Goal: Task Accomplishment & Management: Manage account settings

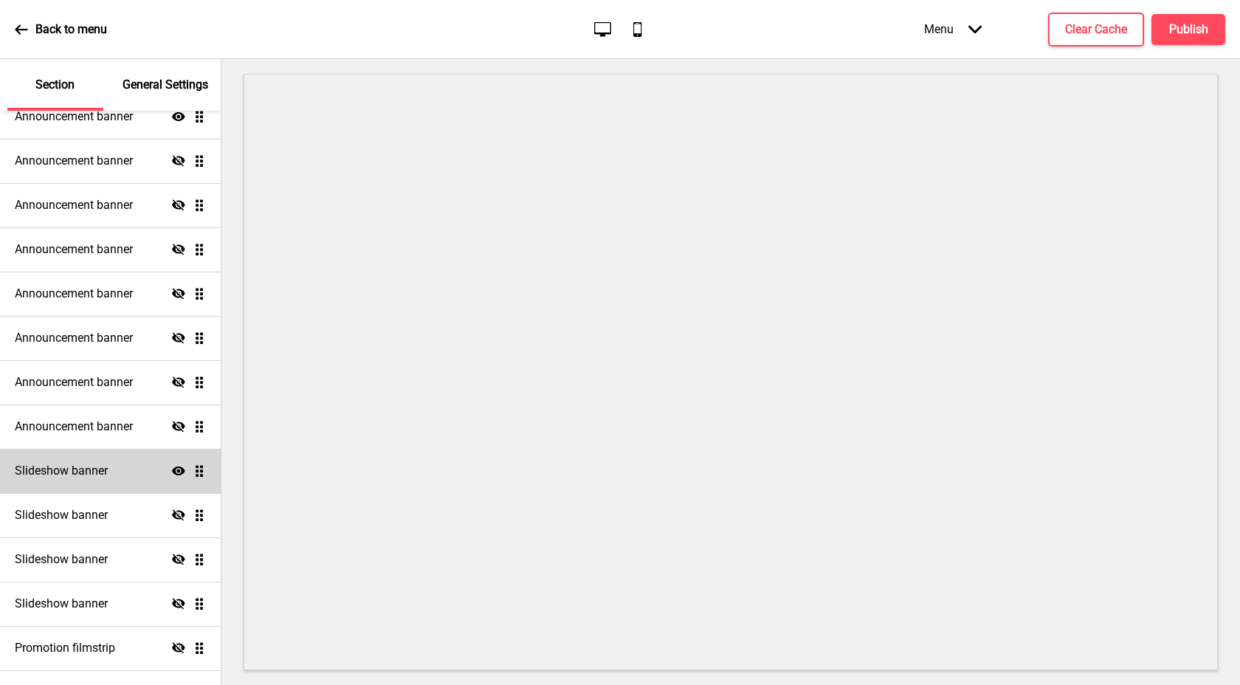
scroll to position [143, 0]
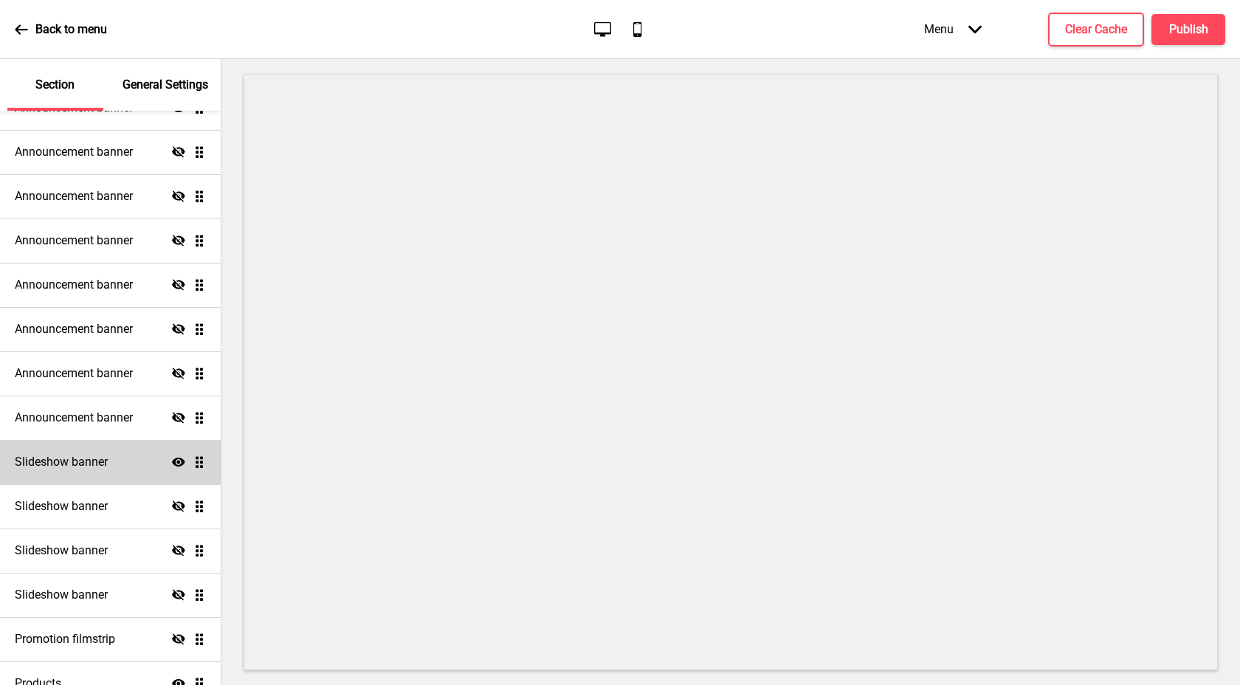
click at [192, 464] on ul "Announcement banner Show Drag Announcement banner Hide Drag Announcement banner…" at bounding box center [110, 396] width 221 height 620
click at [182, 463] on ul "Announcement banner Show Drag Announcement banner Hide Drag Announcement banner…" at bounding box center [110, 396] width 221 height 620
click at [172, 462] on icon at bounding box center [178, 462] width 13 height 9
click at [172, 462] on icon "Hide" at bounding box center [178, 462] width 13 height 13
click at [56, 463] on h4 "Slideshow banner" at bounding box center [61, 462] width 93 height 16
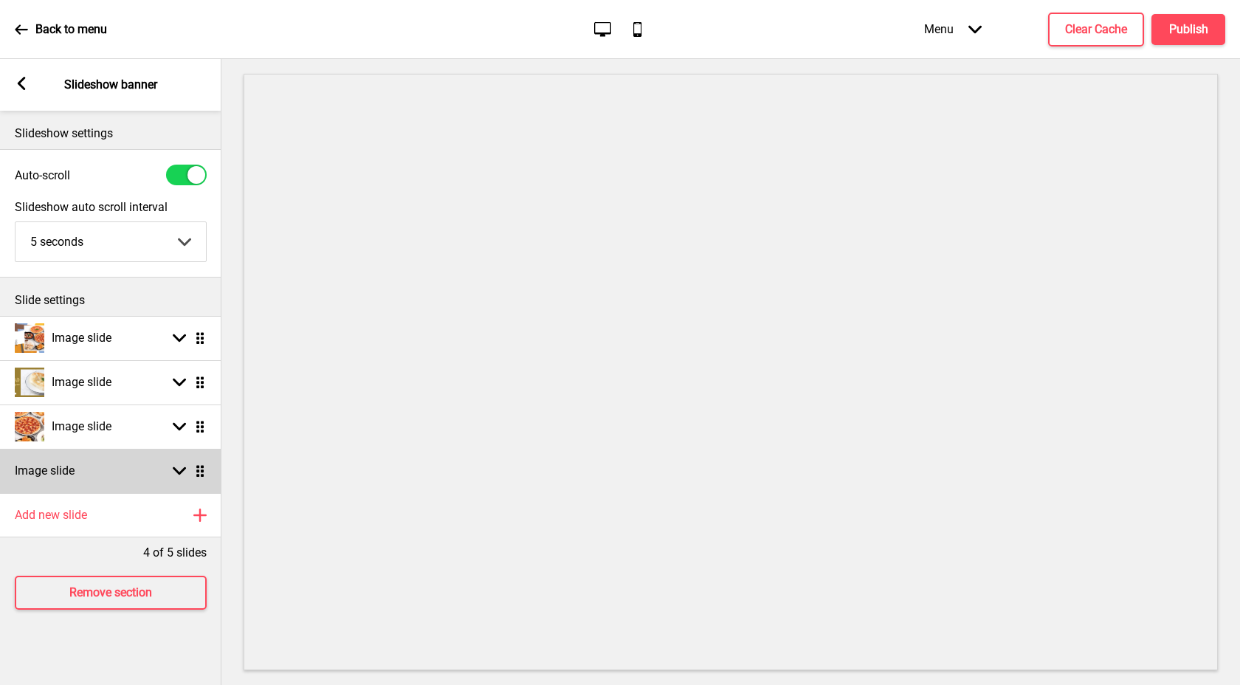
click at [193, 464] on ul "Image slide Arrow down Drag Image slide Arrow down Drag Image slide Arrow down …" at bounding box center [110, 404] width 221 height 177
click at [201, 472] on ul "Image slide Arrow down Drag Image slide Arrow down Drag Image slide Arrow down …" at bounding box center [110, 404] width 221 height 177
click at [168, 478] on div "Image slide Arrow down Drag" at bounding box center [110, 471] width 221 height 44
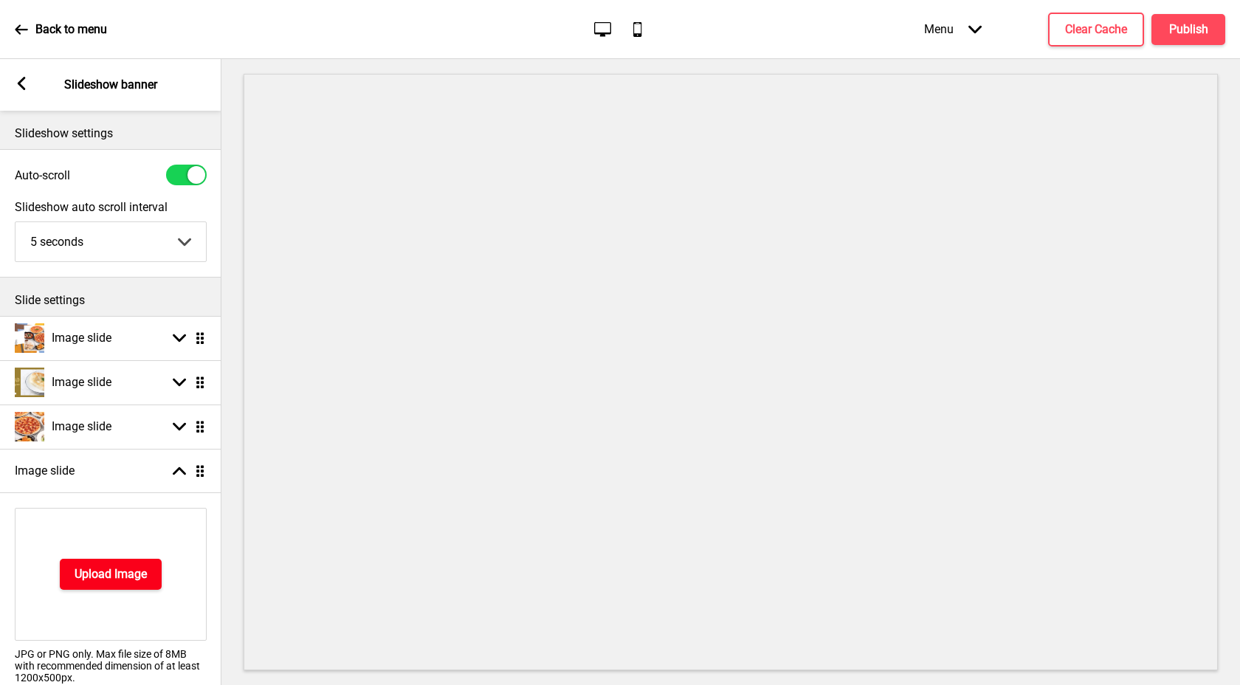
click at [134, 566] on h4 "Upload Image" at bounding box center [111, 574] width 72 height 16
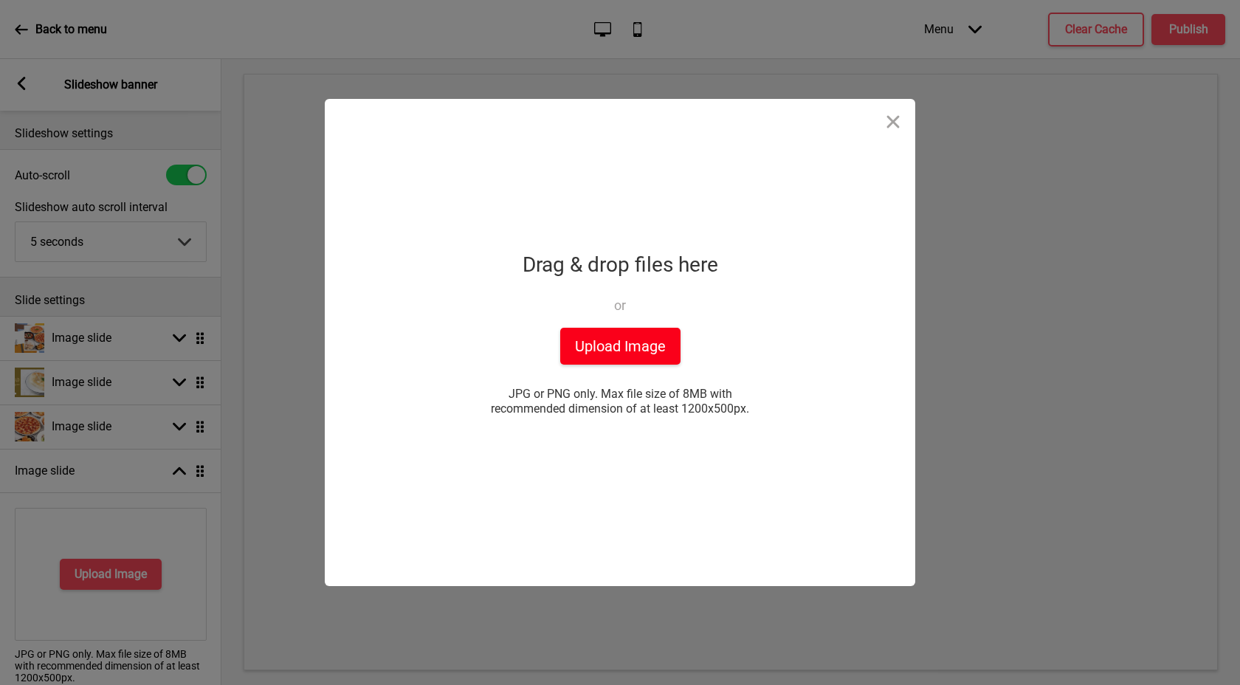
click at [599, 359] on button "Upload Image" at bounding box center [620, 346] width 120 height 37
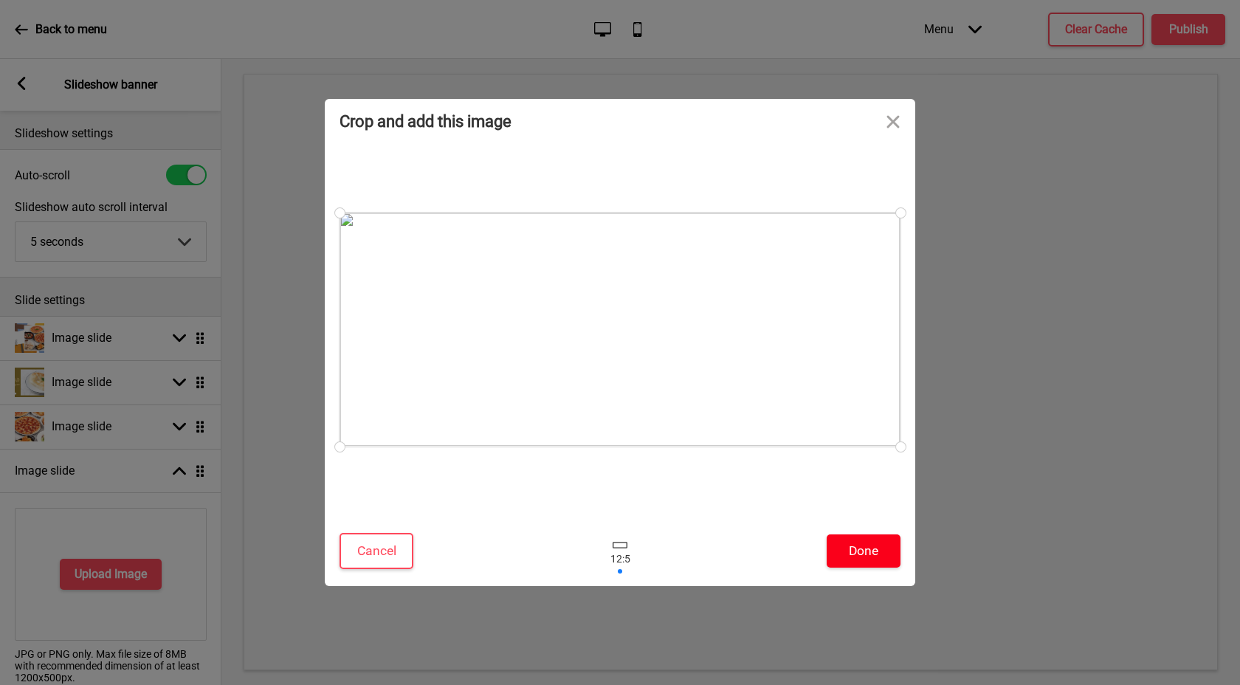
click at [857, 556] on button "Done" at bounding box center [864, 551] width 74 height 33
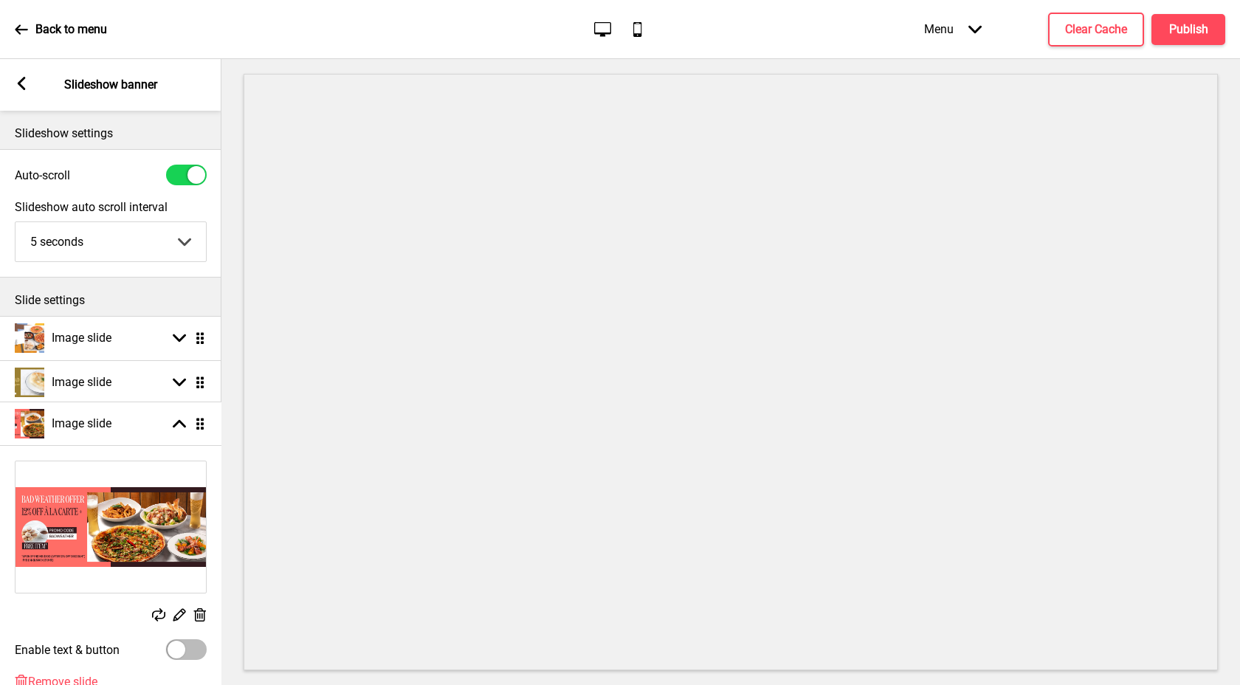
scroll to position [0, 1]
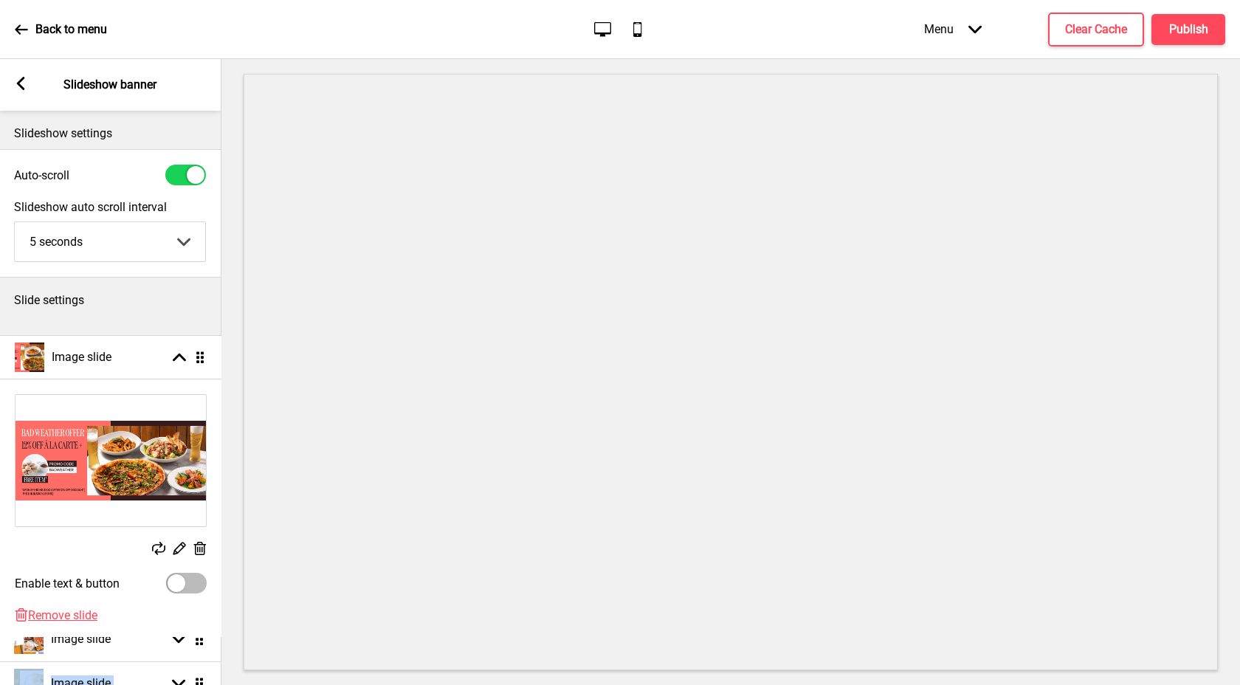
drag, startPoint x: 197, startPoint y: 469, endPoint x: 205, endPoint y: 359, distance: 110.3
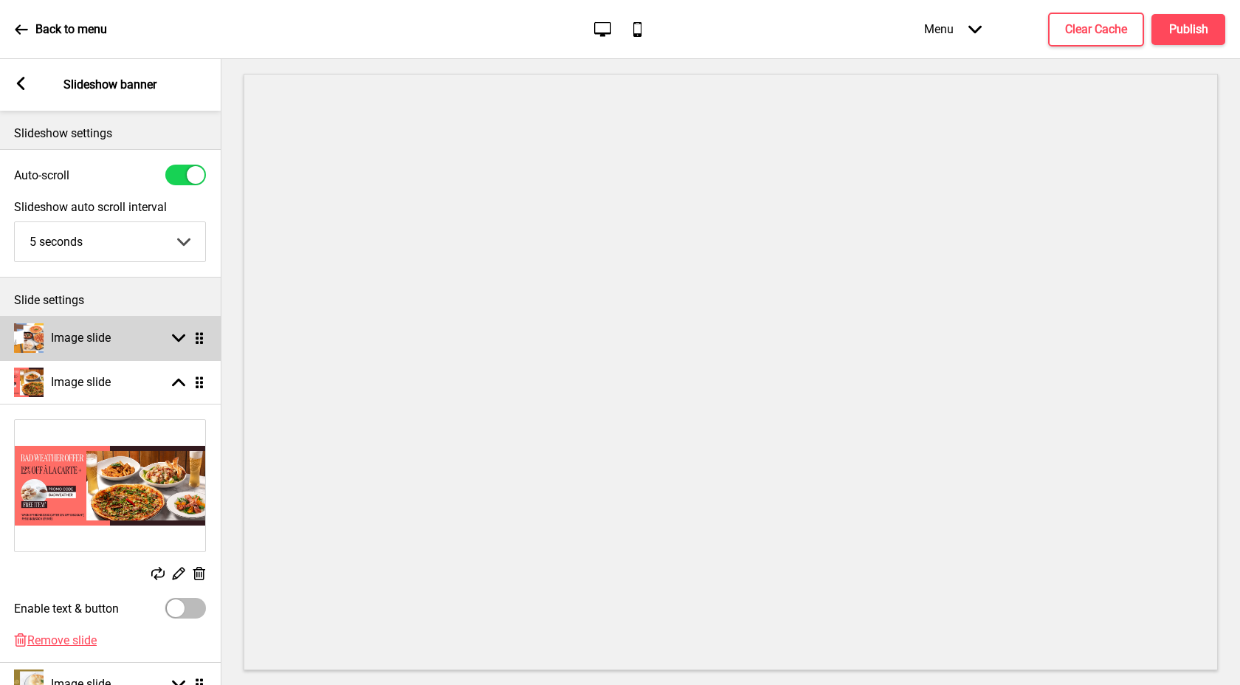
click at [183, 343] on rect at bounding box center [178, 338] width 13 height 13
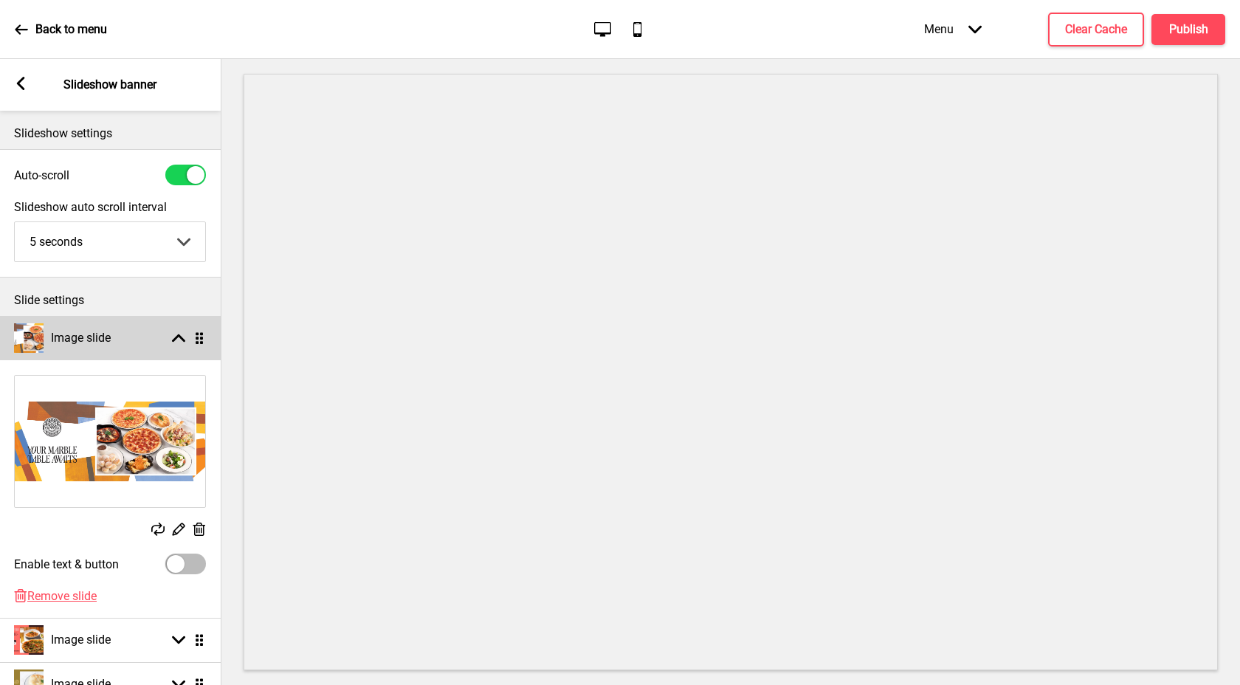
click at [183, 334] on rect at bounding box center [178, 338] width 13 height 13
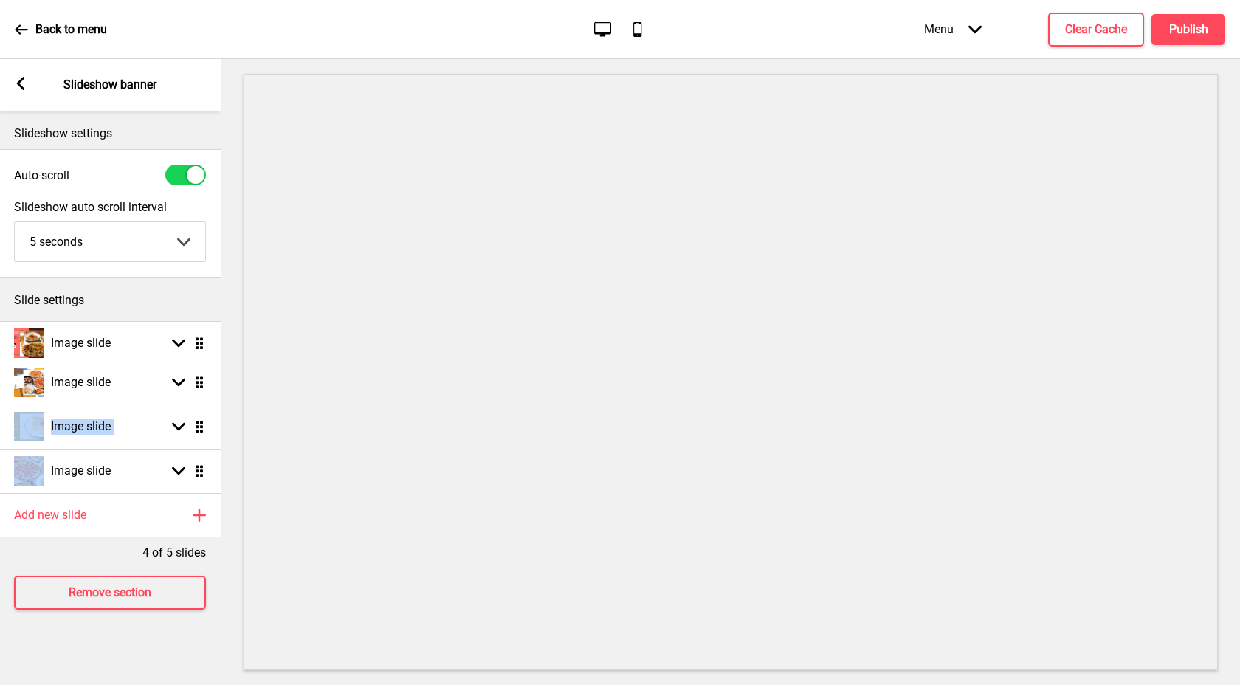
drag, startPoint x: 199, startPoint y: 386, endPoint x: 196, endPoint y: 343, distance: 43.0
click at [1173, 29] on h4 "Publish" at bounding box center [1188, 29] width 39 height 16
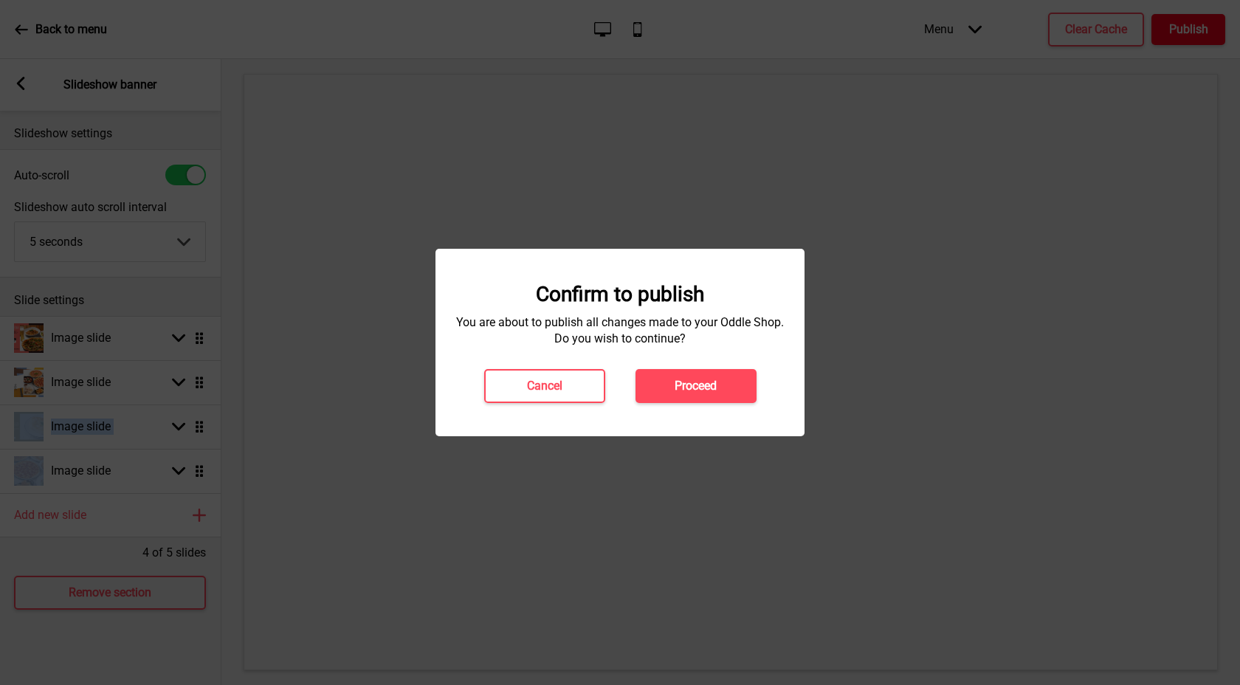
click at [1173, 29] on div at bounding box center [620, 342] width 1240 height 685
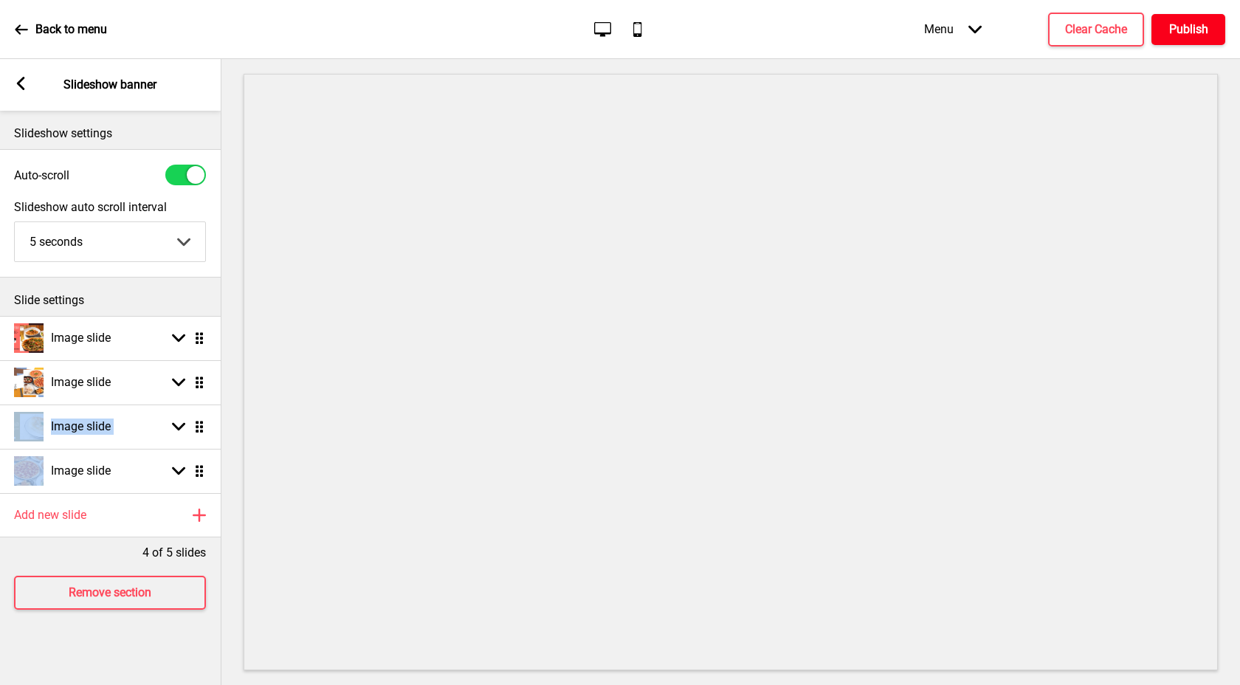
click at [1223, 28] on button "Publish" at bounding box center [1189, 29] width 74 height 31
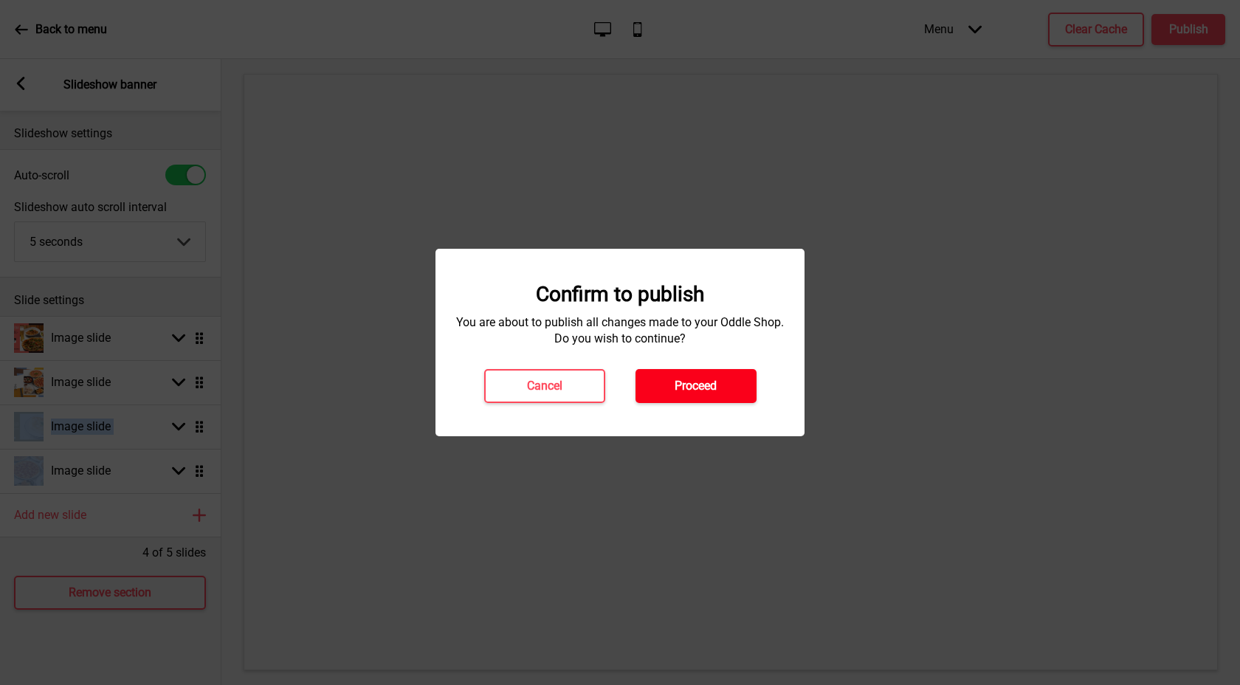
click at [711, 384] on h4 "Proceed" at bounding box center [696, 386] width 42 height 16
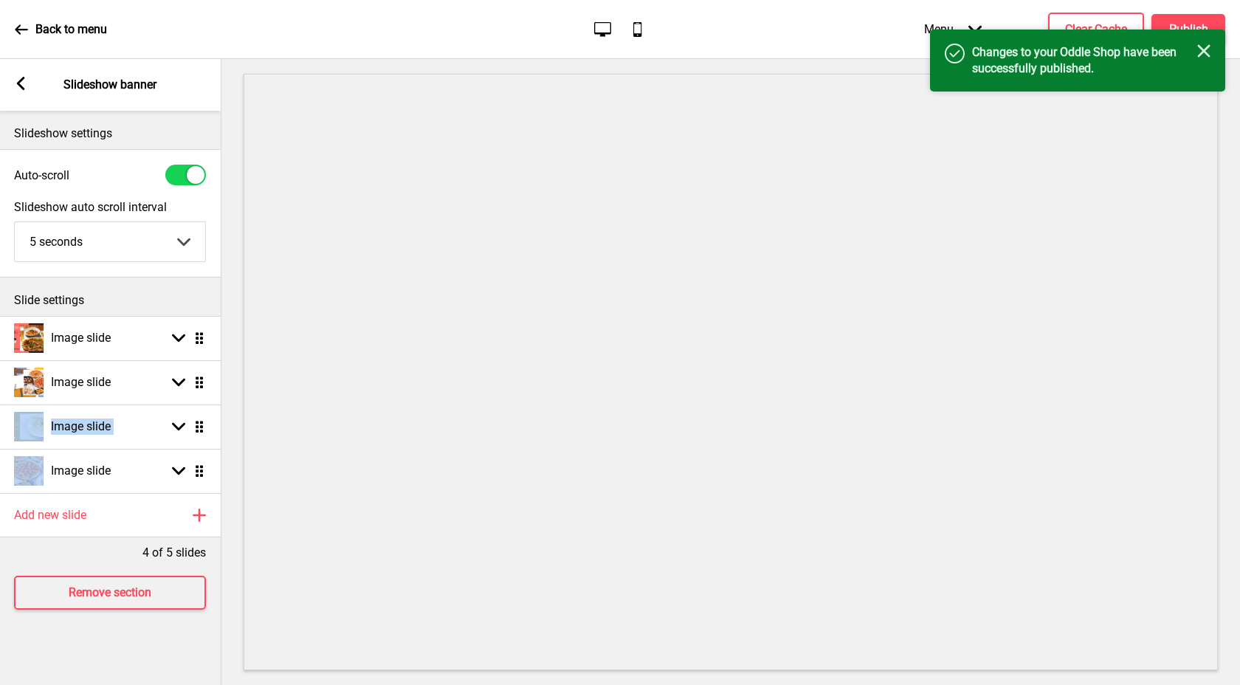
click at [26, 23] on icon at bounding box center [21, 29] width 13 height 13
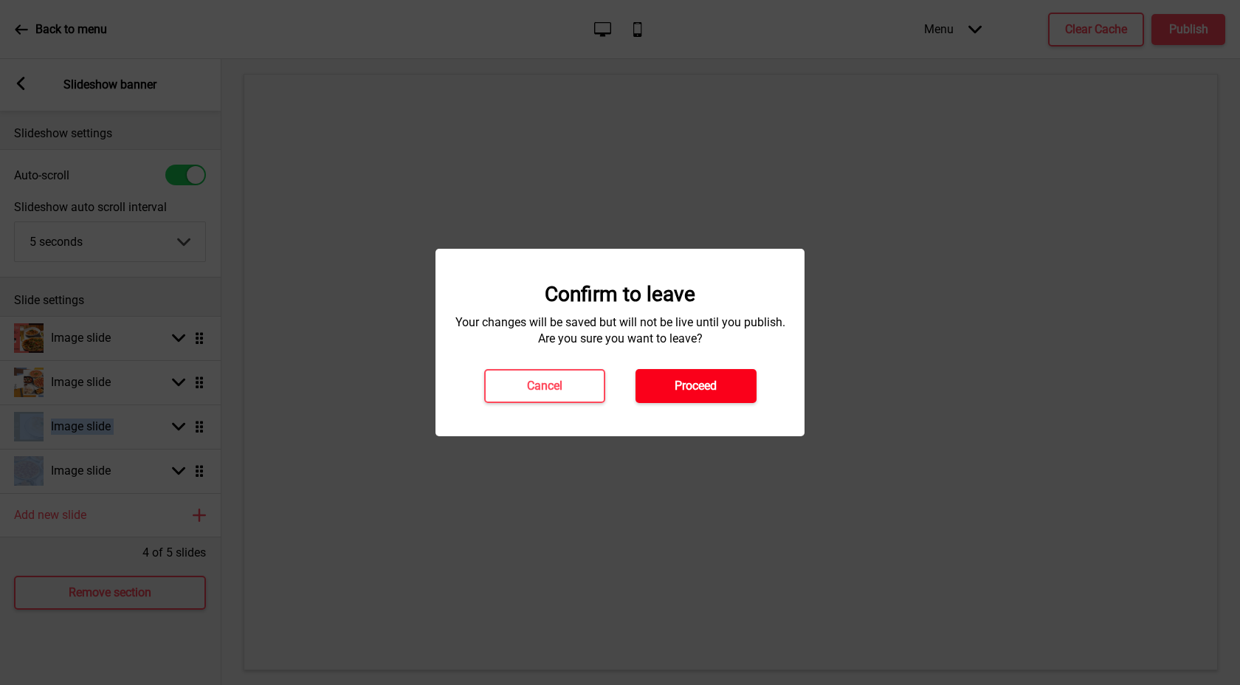
click at [685, 380] on h4 "Proceed" at bounding box center [696, 386] width 42 height 16
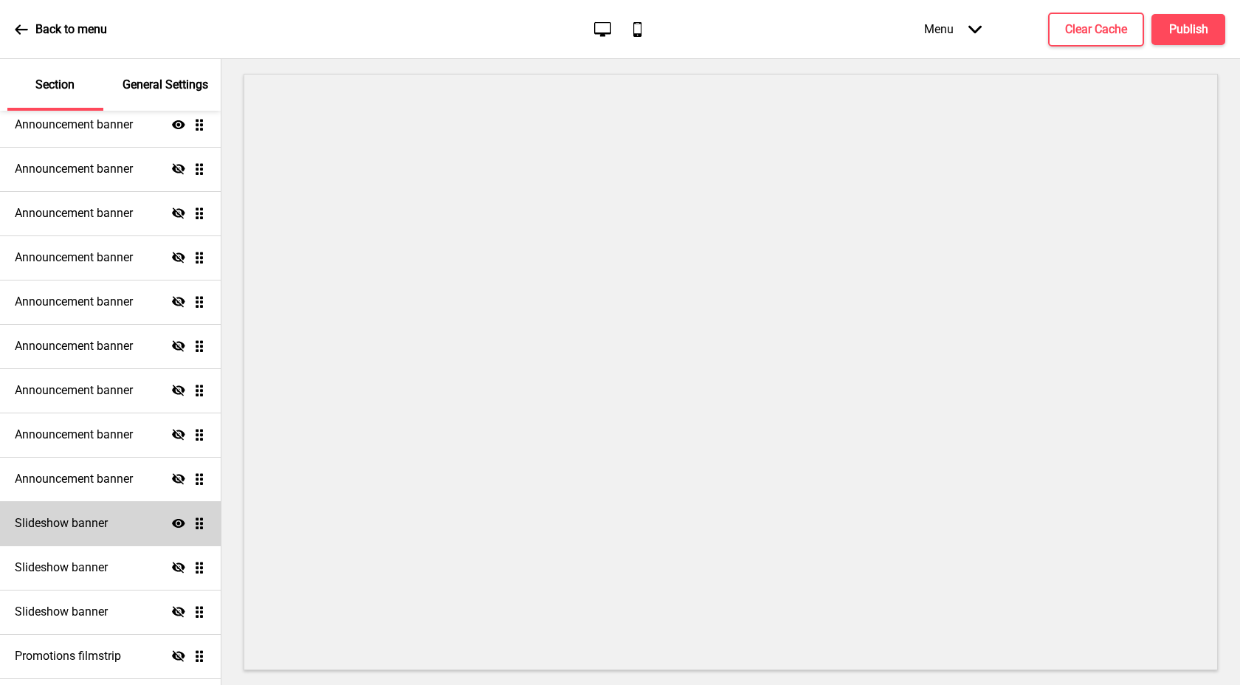
click at [142, 530] on div "Slideshow banner Show Drag" at bounding box center [110, 523] width 221 height 44
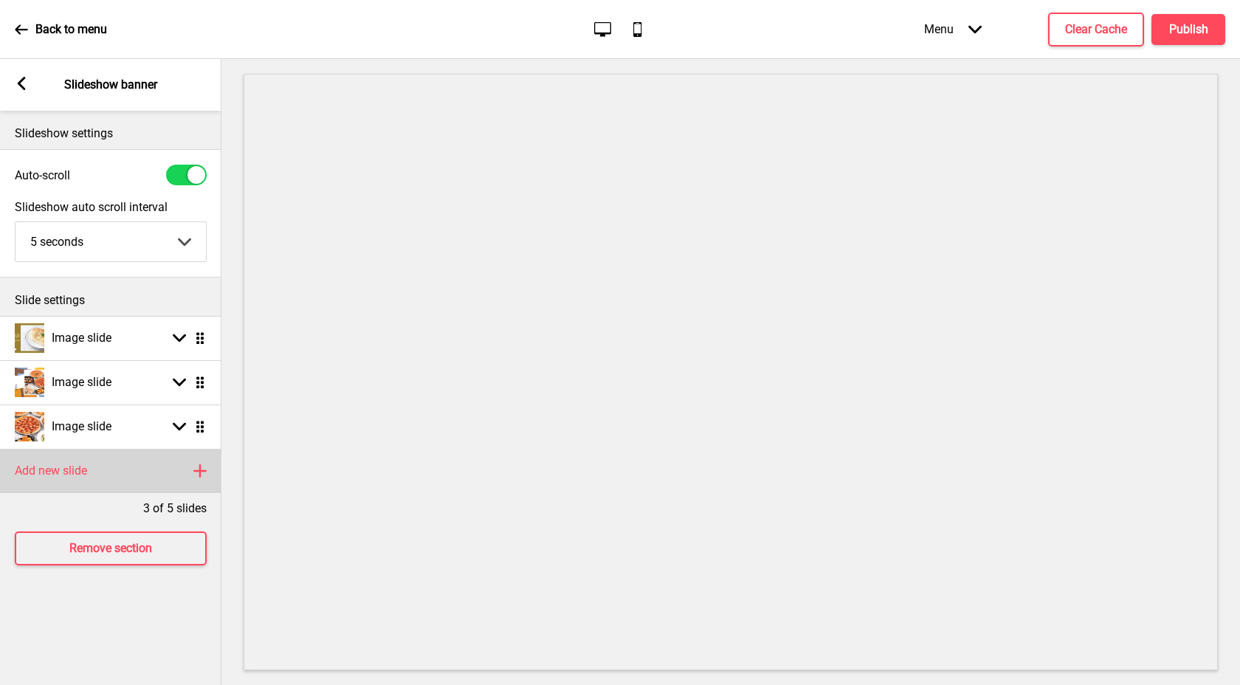
click at [178, 465] on div "Add new slide Plus" at bounding box center [110, 471] width 221 height 44
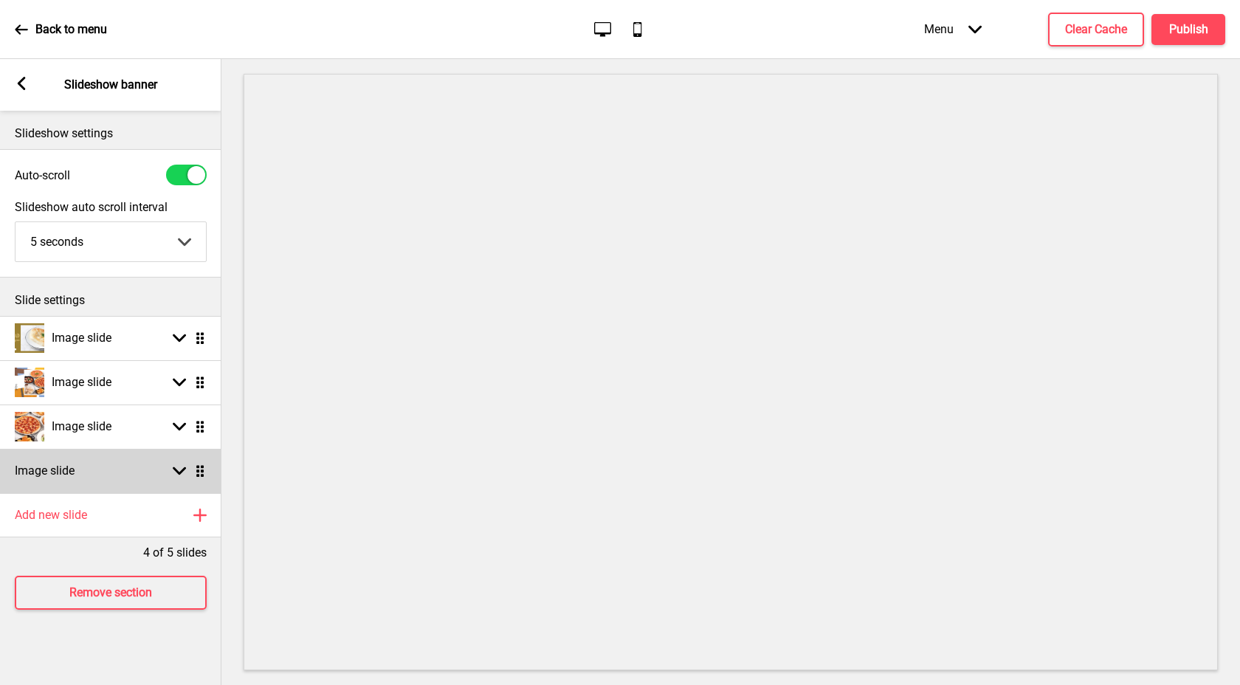
click at [190, 474] on div "Arrow down Drag" at bounding box center [185, 470] width 41 height 13
select select "right"
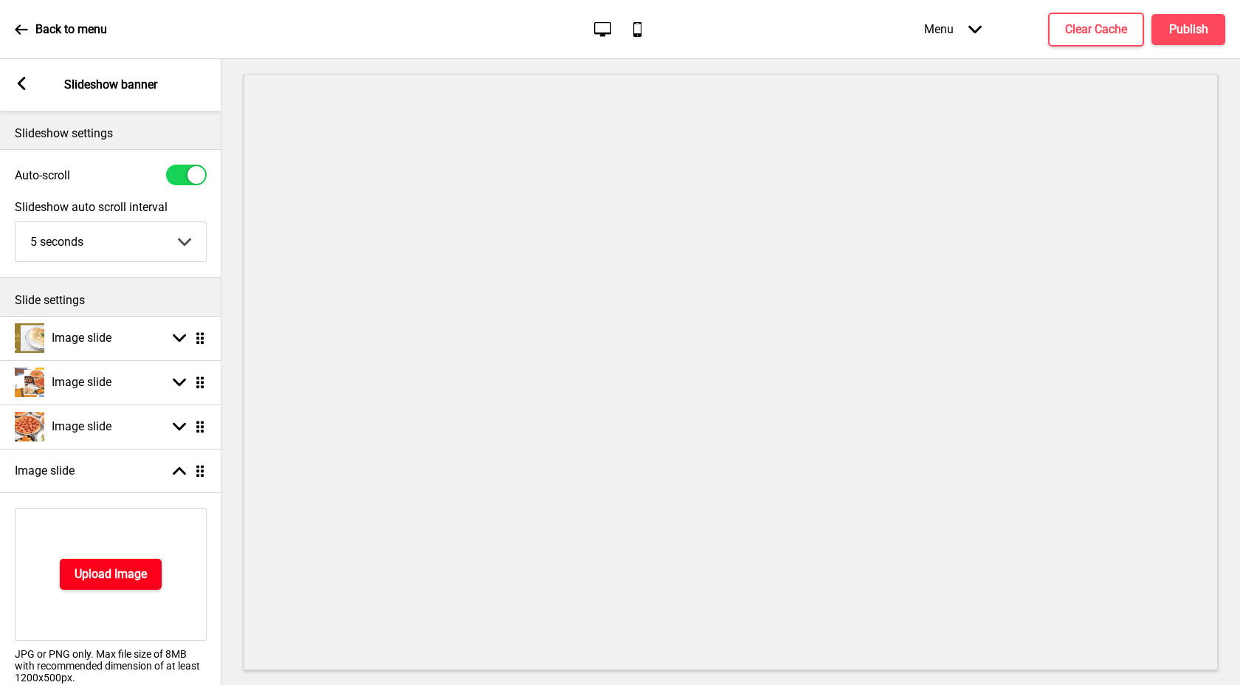
click at [128, 573] on h4 "Upload Image" at bounding box center [111, 574] width 72 height 16
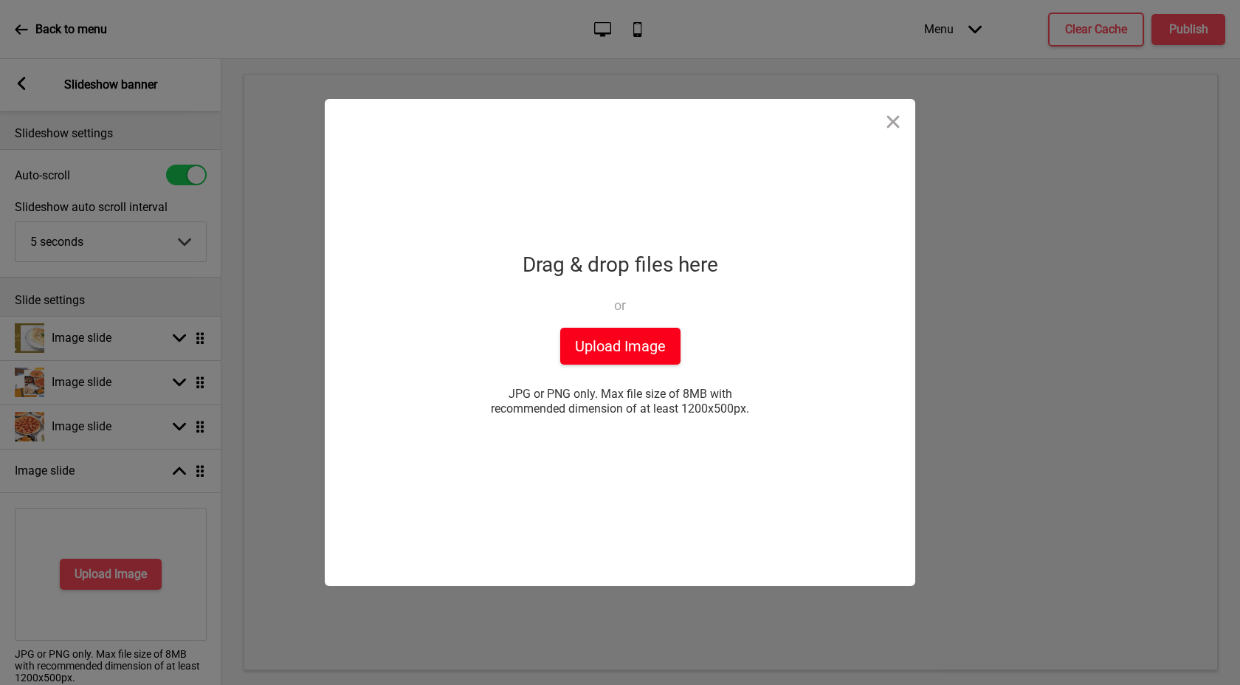
click at [674, 364] on button "Upload Image" at bounding box center [620, 346] width 120 height 37
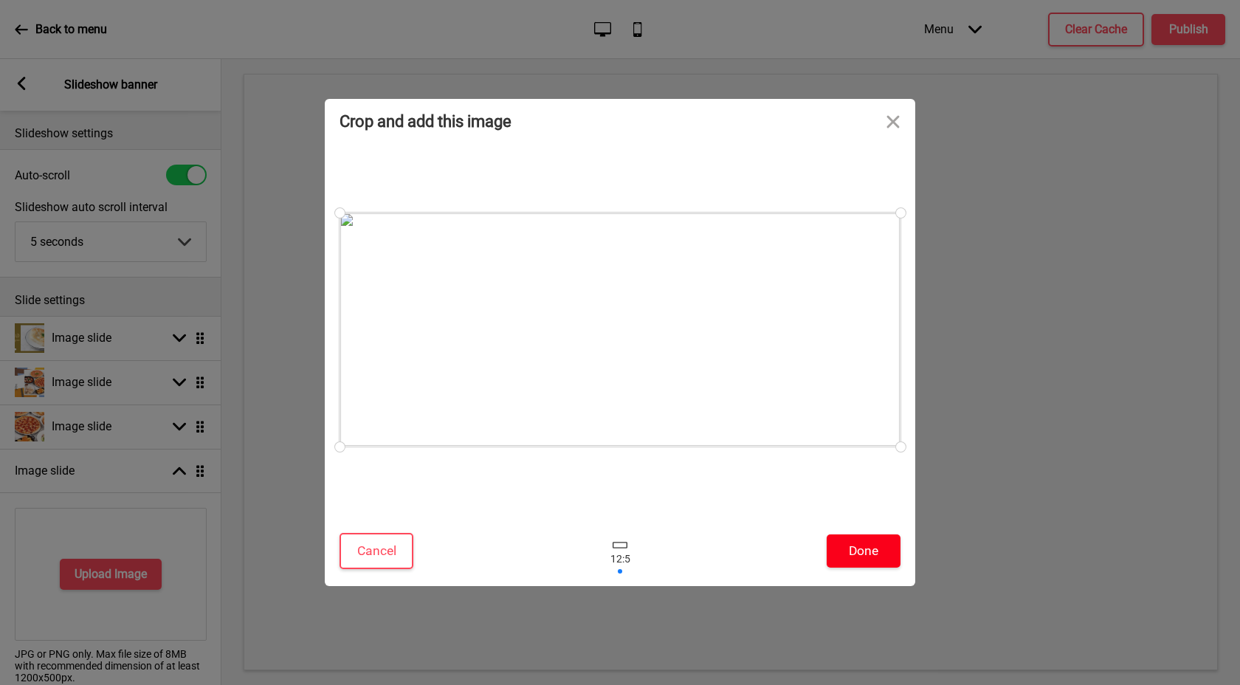
click at [857, 545] on button "Done" at bounding box center [864, 551] width 74 height 33
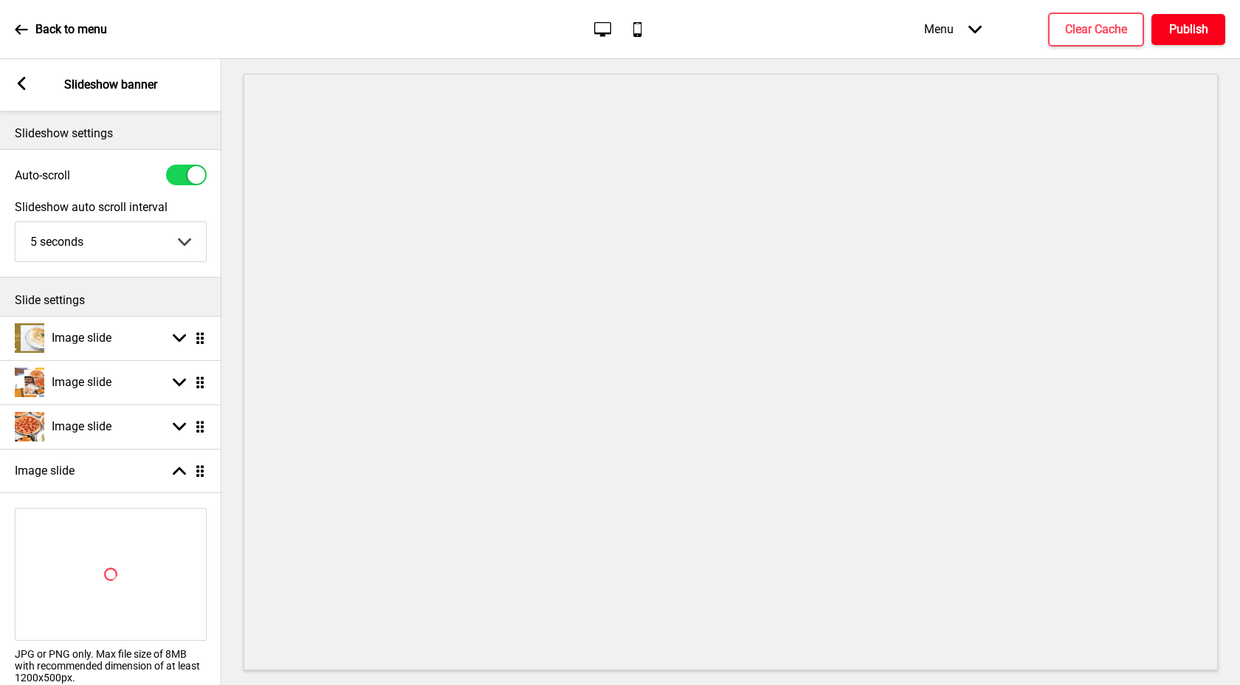
click at [1185, 18] on button "Publish" at bounding box center [1189, 29] width 74 height 31
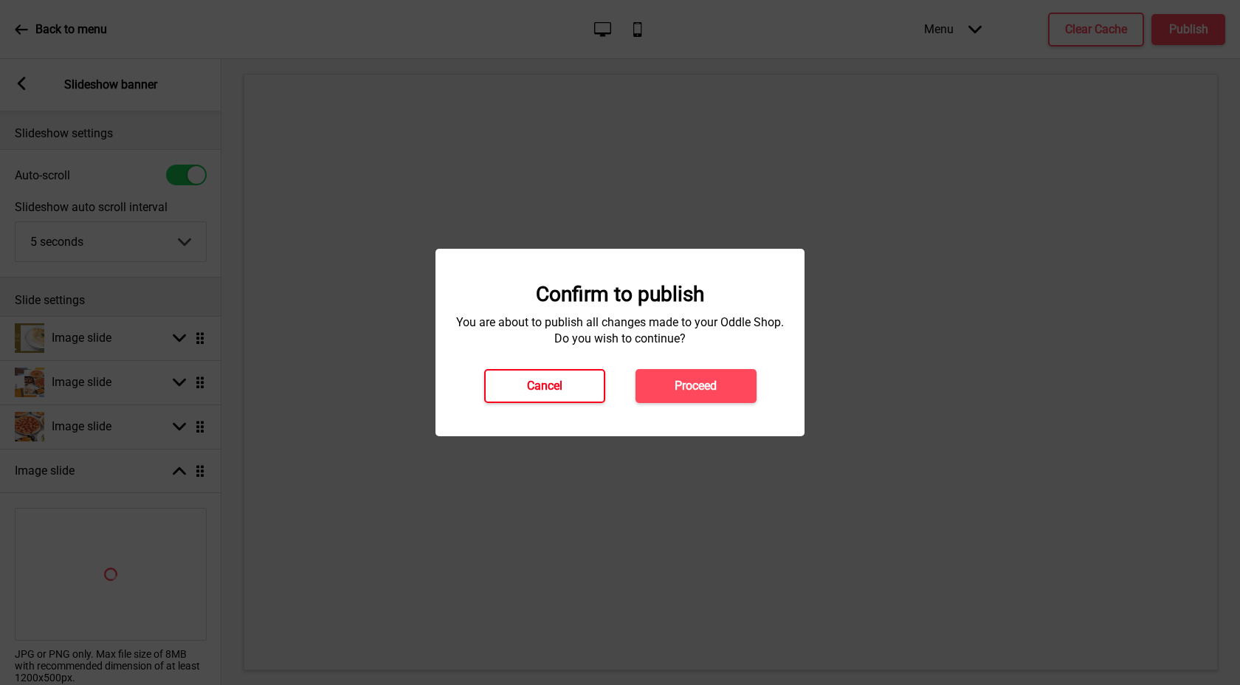
click at [590, 386] on button "Cancel" at bounding box center [544, 386] width 121 height 34
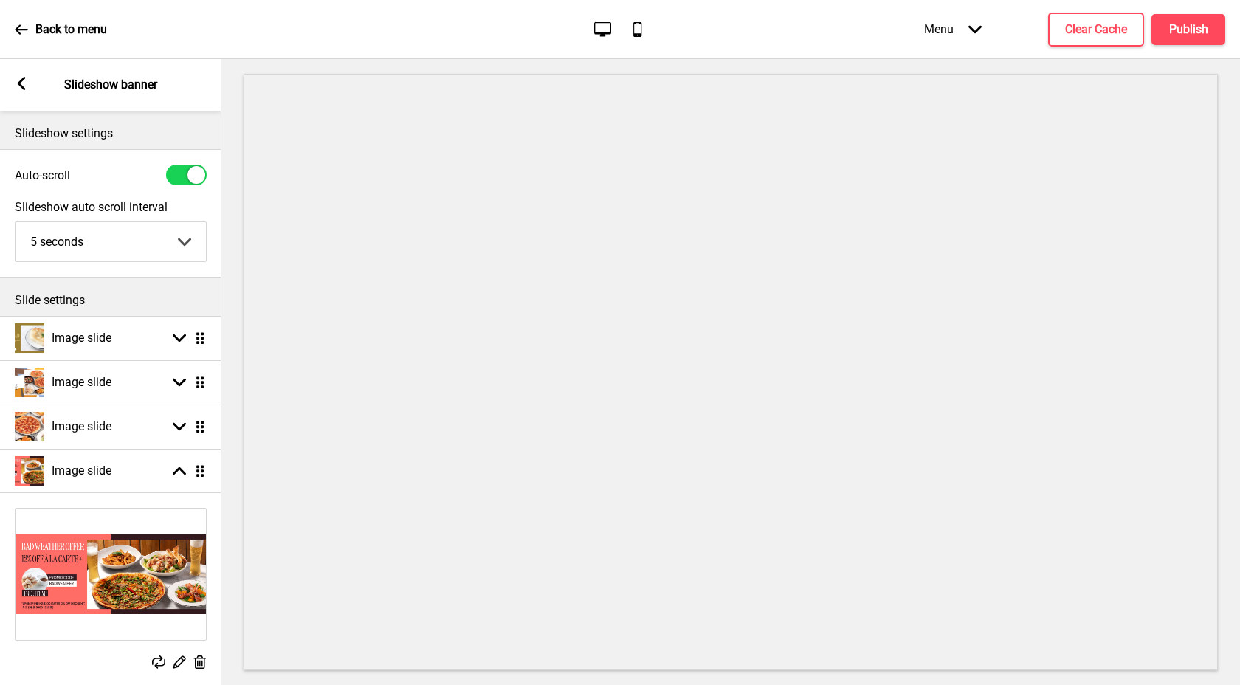
select select "right"
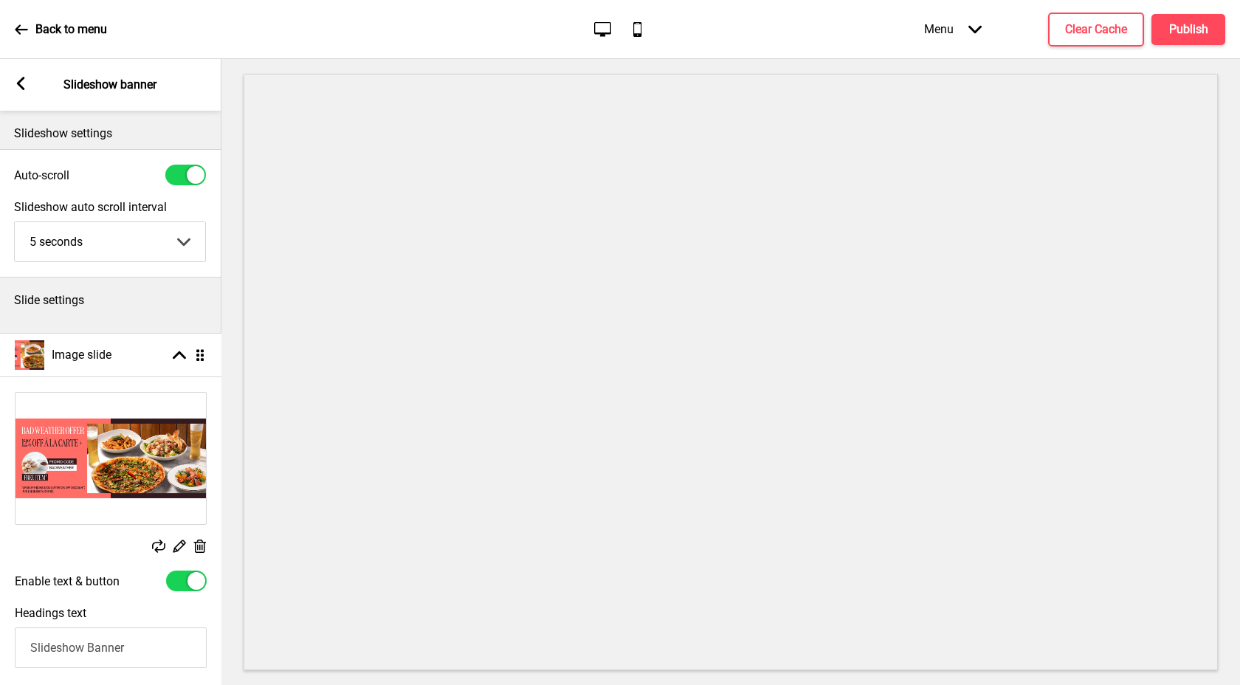
drag, startPoint x: 203, startPoint y: 467, endPoint x: 215, endPoint y: 348, distance: 118.7
select select "right"
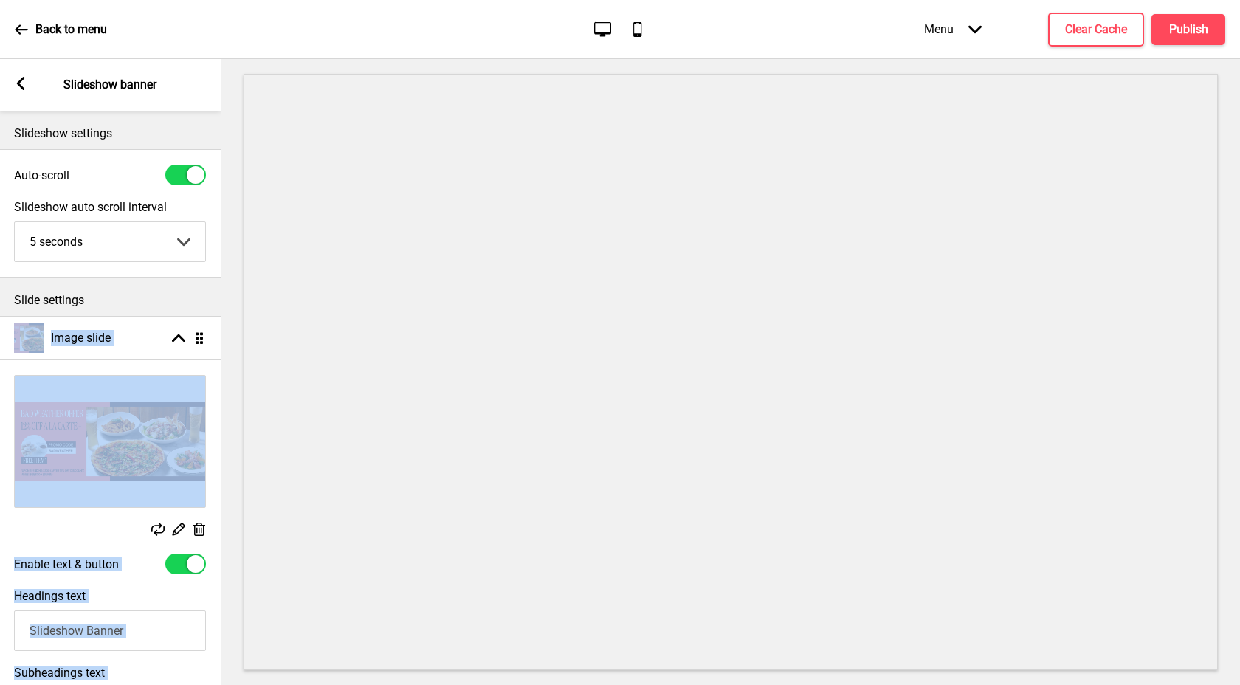
click at [190, 566] on div at bounding box center [196, 564] width 18 height 18
checkbox input "false"
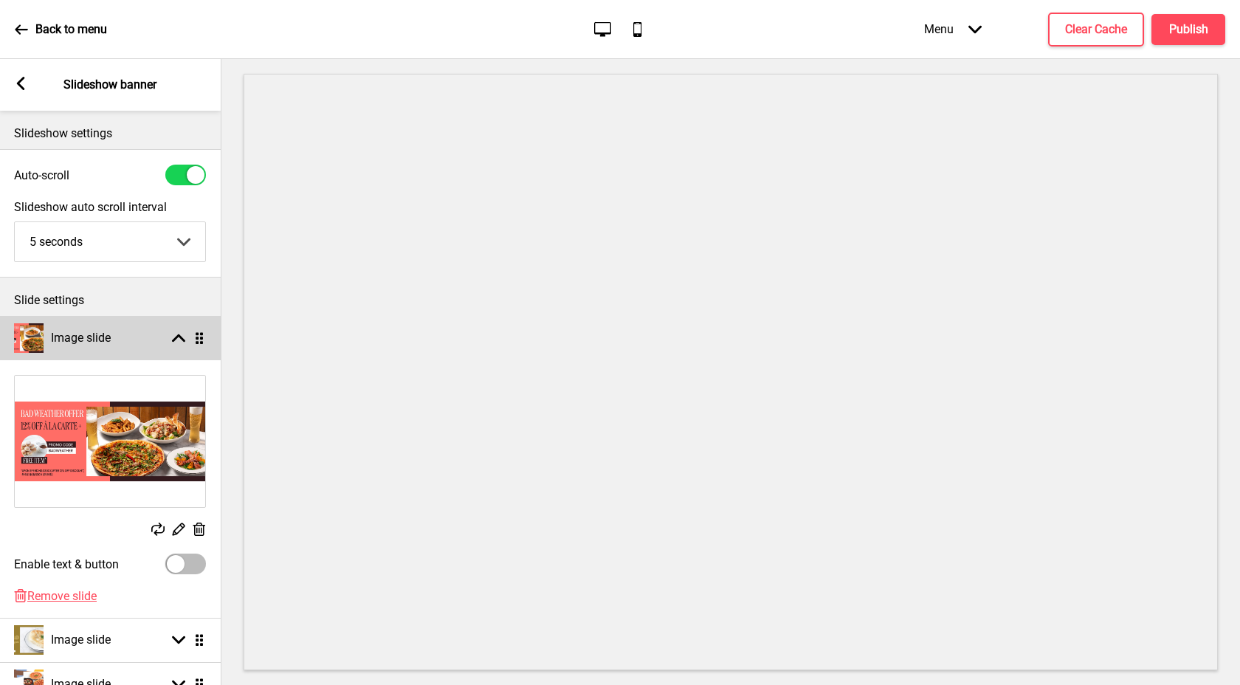
click at [182, 338] on icon at bounding box center [178, 338] width 13 height 8
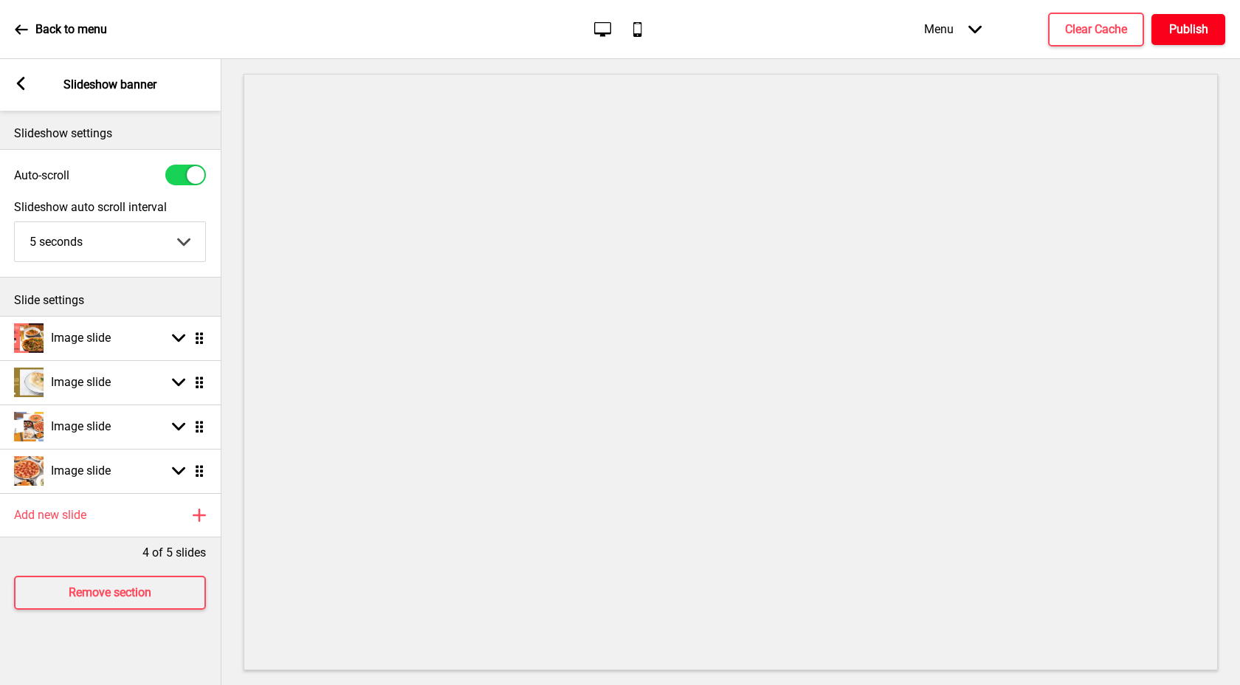
click at [1180, 28] on h4 "Publish" at bounding box center [1188, 29] width 39 height 16
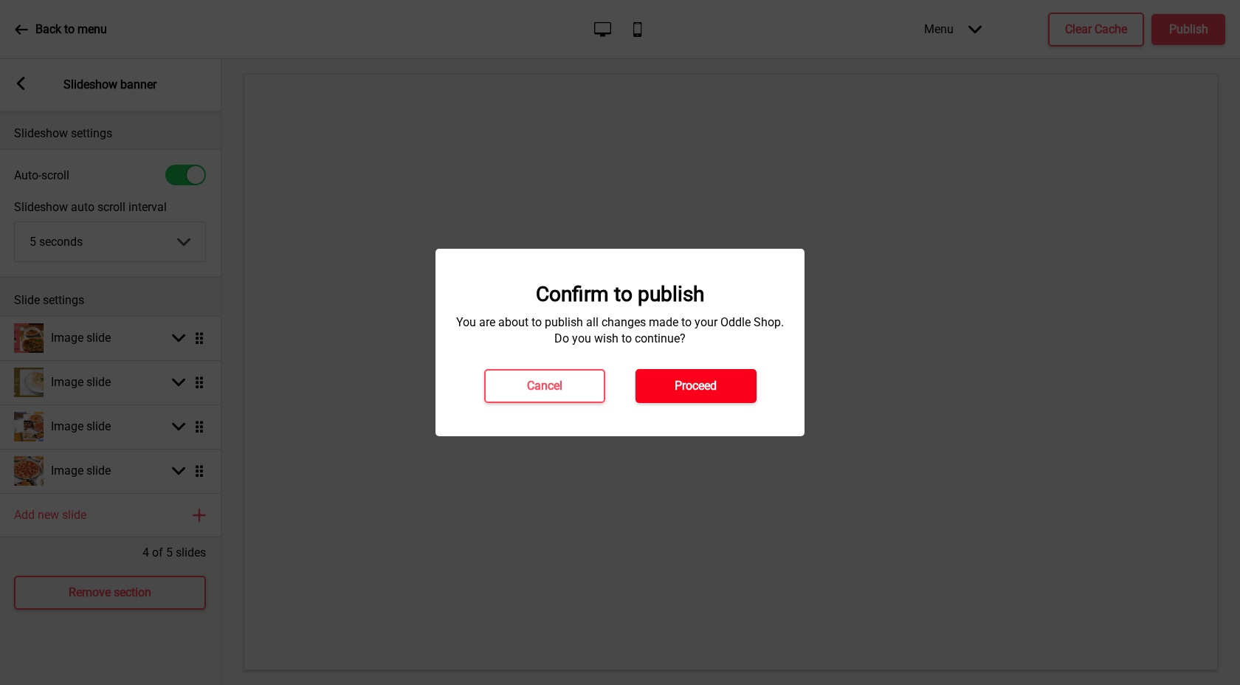
click at [718, 396] on button "Proceed" at bounding box center [696, 386] width 121 height 34
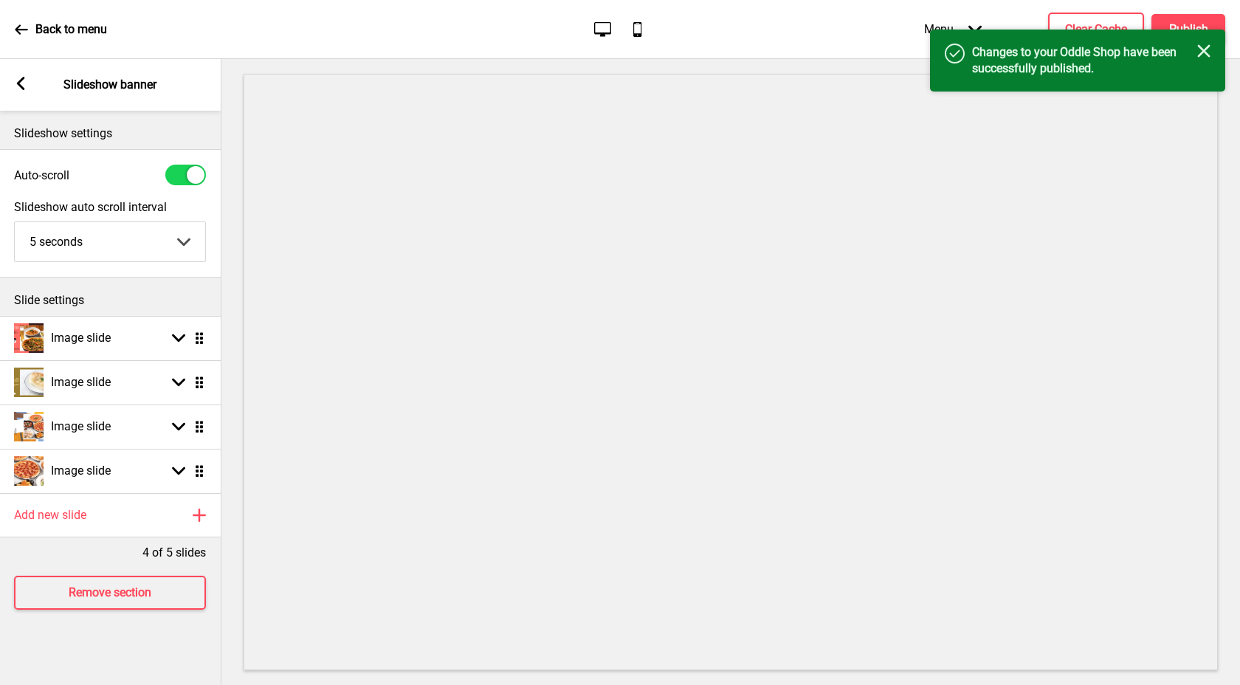
click at [1207, 53] on rect at bounding box center [1204, 50] width 13 height 13
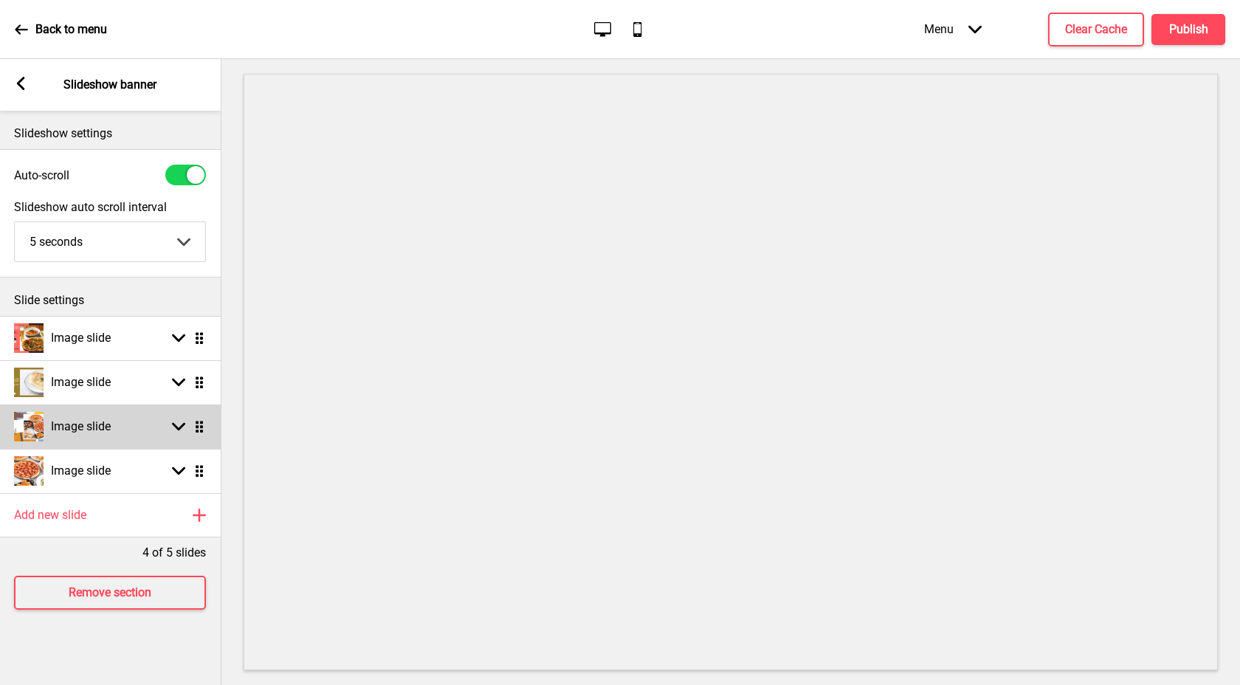
click at [65, 433] on h4 "Image slide" at bounding box center [81, 427] width 60 height 16
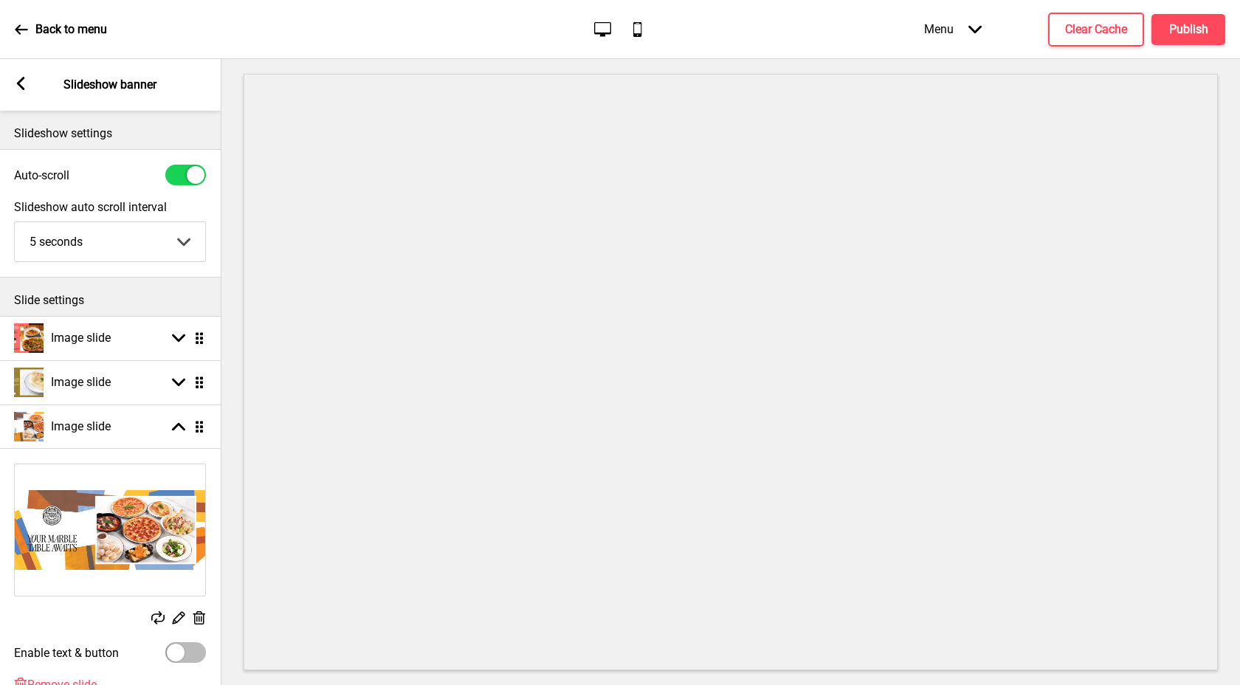
click at [175, 619] on icon at bounding box center [179, 618] width 13 height 13
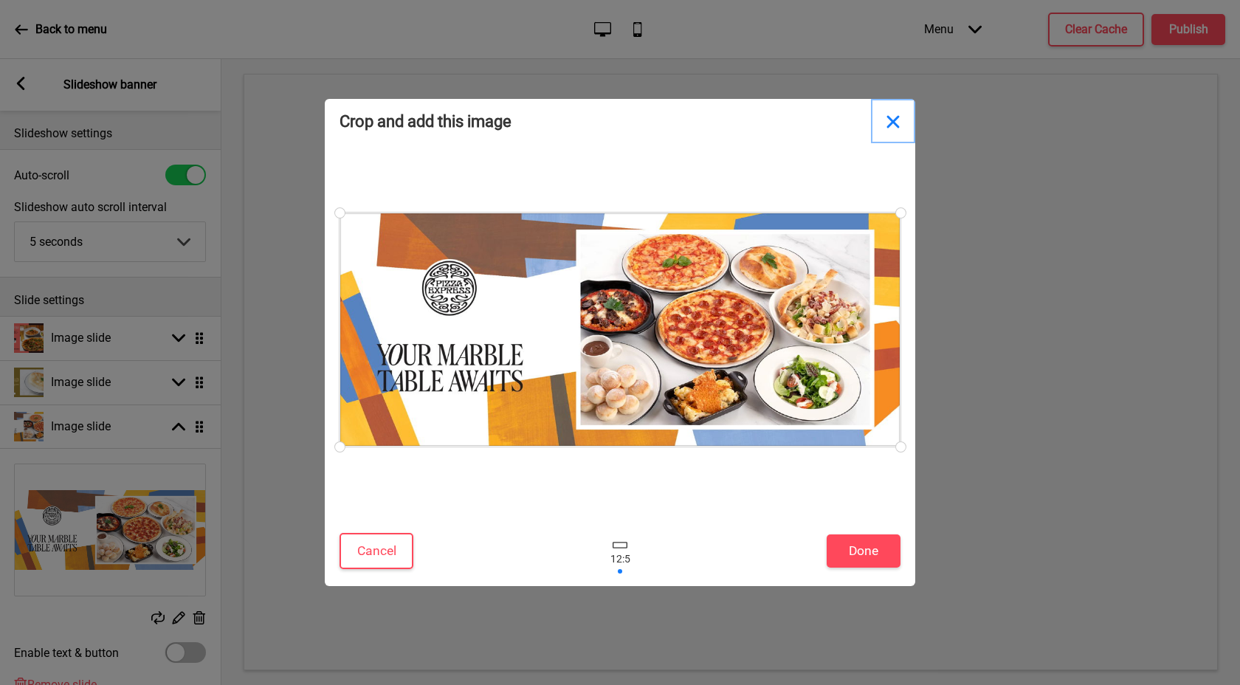
click at [889, 119] on button "Close" at bounding box center [893, 121] width 44 height 44
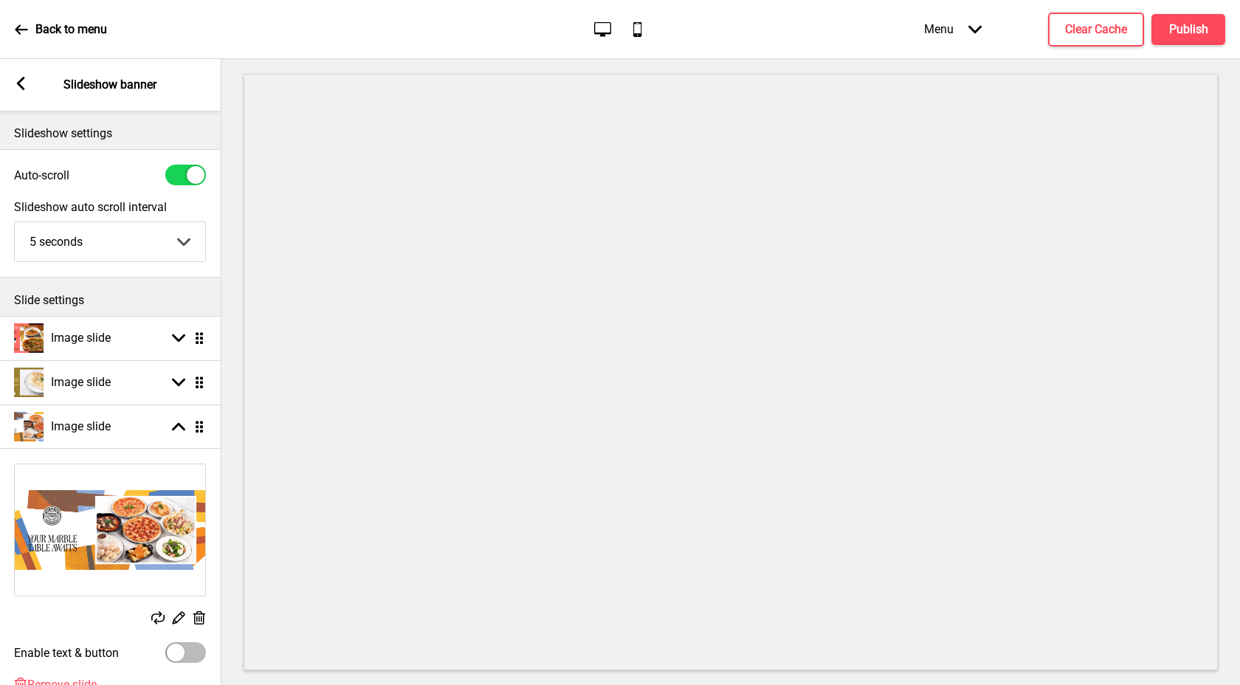
click at [199, 619] on icon at bounding box center [199, 617] width 13 height 13
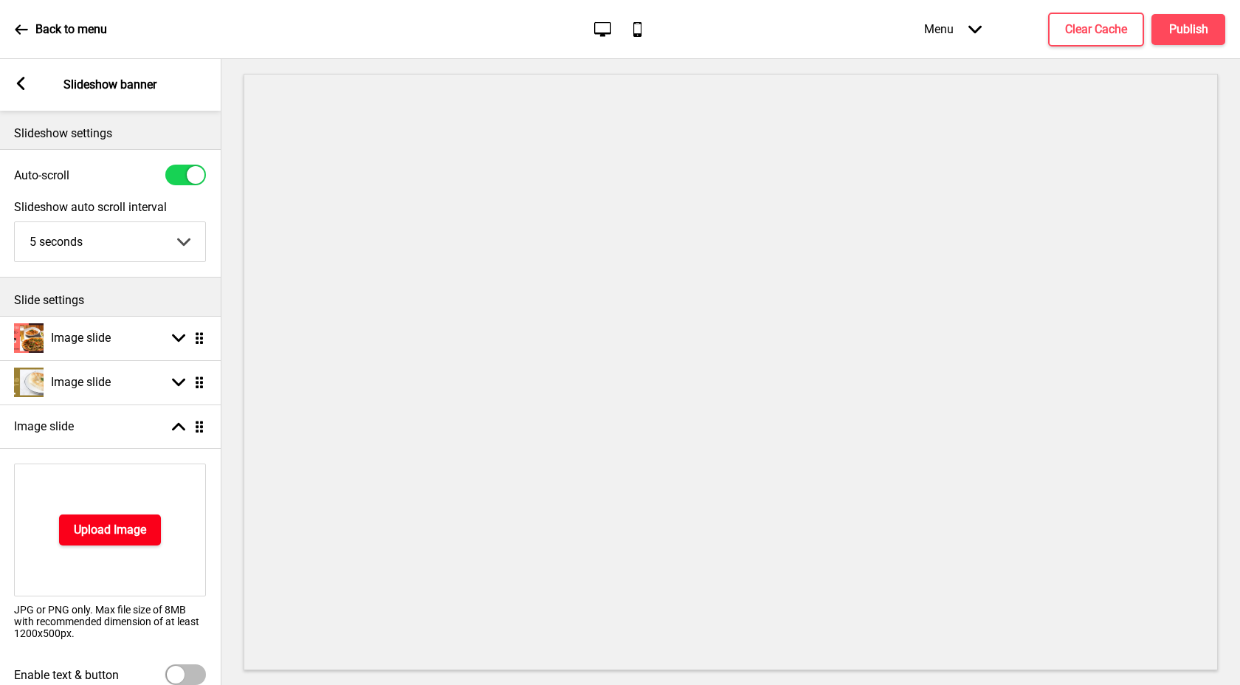
click at [132, 518] on button "Upload Image" at bounding box center [110, 530] width 102 height 31
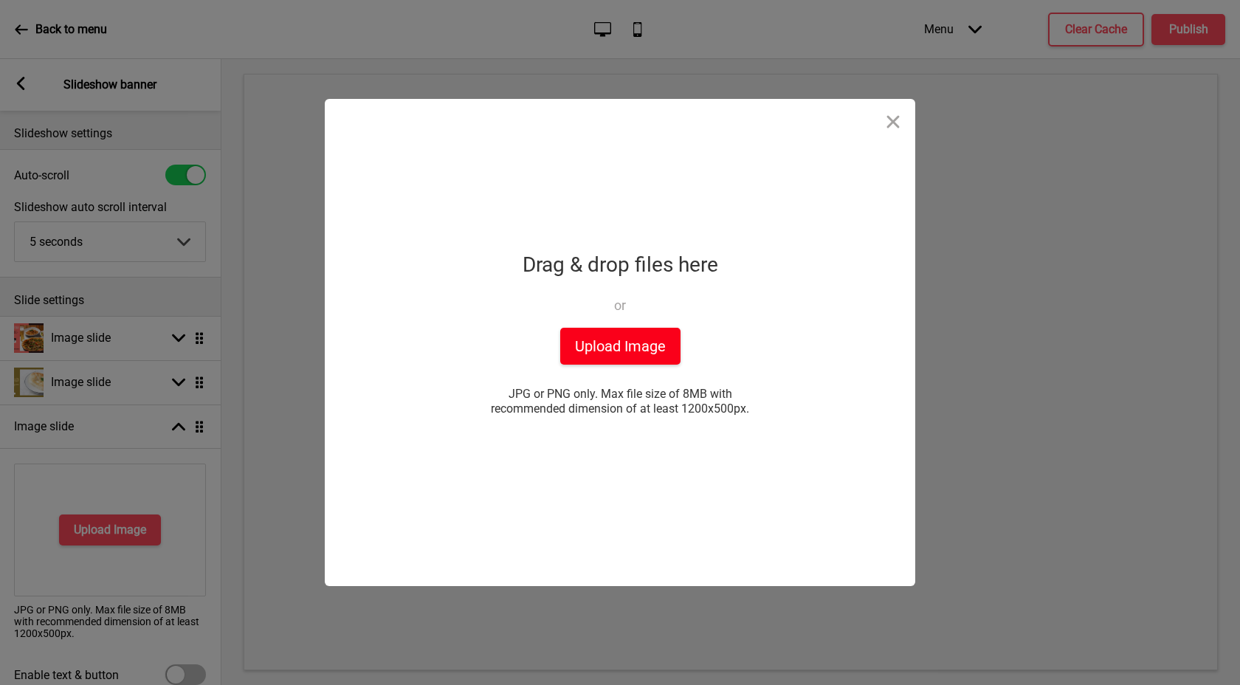
click at [647, 336] on button "Upload Image" at bounding box center [620, 346] width 120 height 37
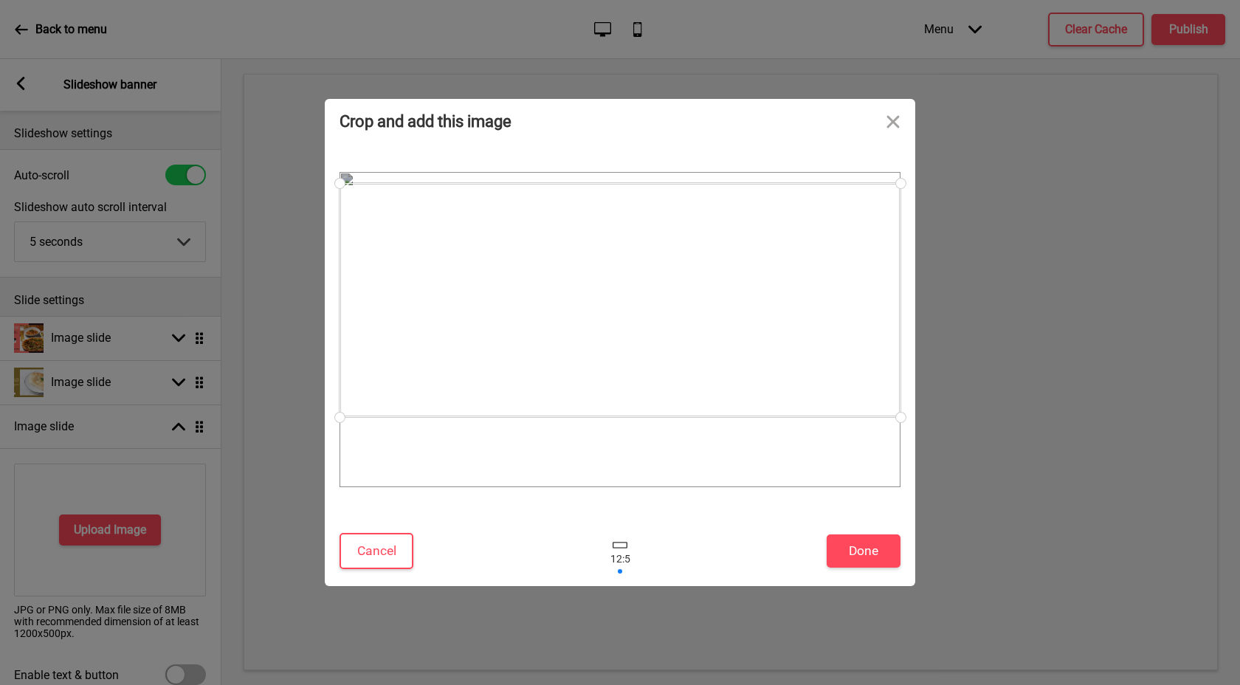
drag, startPoint x: 806, startPoint y: 389, endPoint x: 812, endPoint y: 360, distance: 30.1
click at [812, 360] on div at bounding box center [620, 300] width 561 height 234
click at [633, 355] on div at bounding box center [620, 299] width 561 height 234
click at [869, 554] on button "Done" at bounding box center [864, 551] width 74 height 33
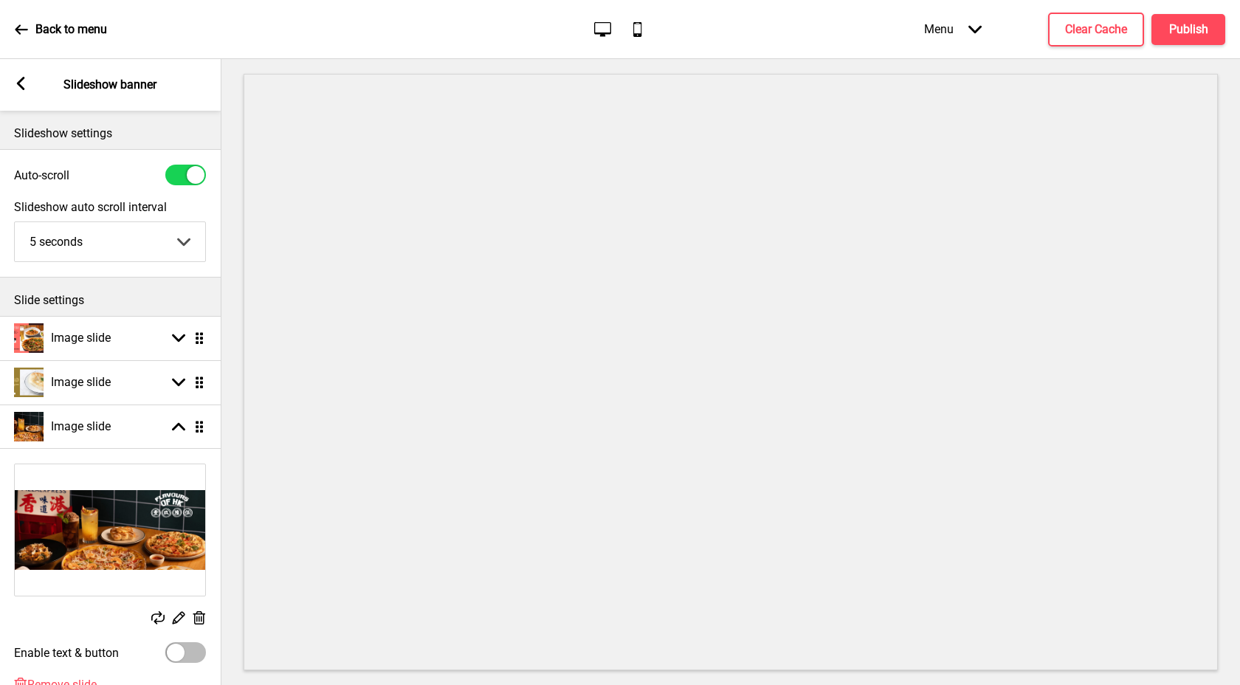
click at [151, 511] on img at bounding box center [110, 529] width 190 height 131
click at [160, 526] on img at bounding box center [110, 529] width 190 height 131
click at [185, 530] on img at bounding box center [110, 529] width 190 height 131
click at [179, 617] on rect at bounding box center [179, 618] width 16 height 16
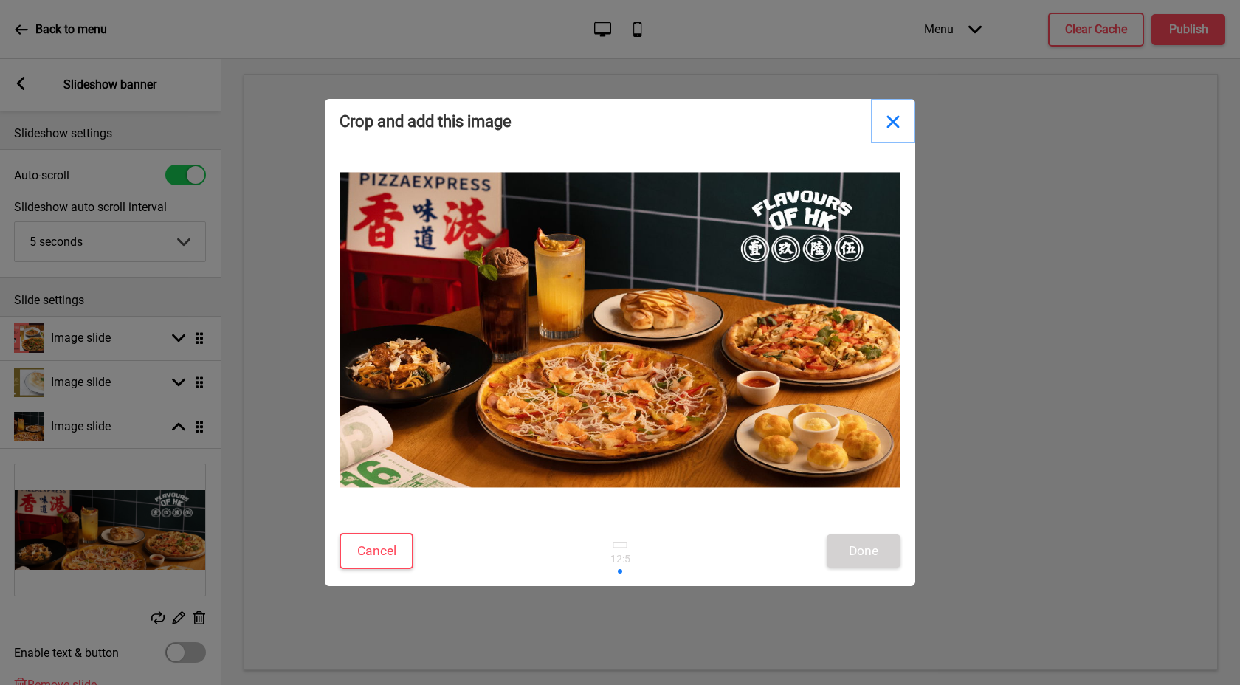
click at [895, 123] on button "Close" at bounding box center [893, 121] width 44 height 44
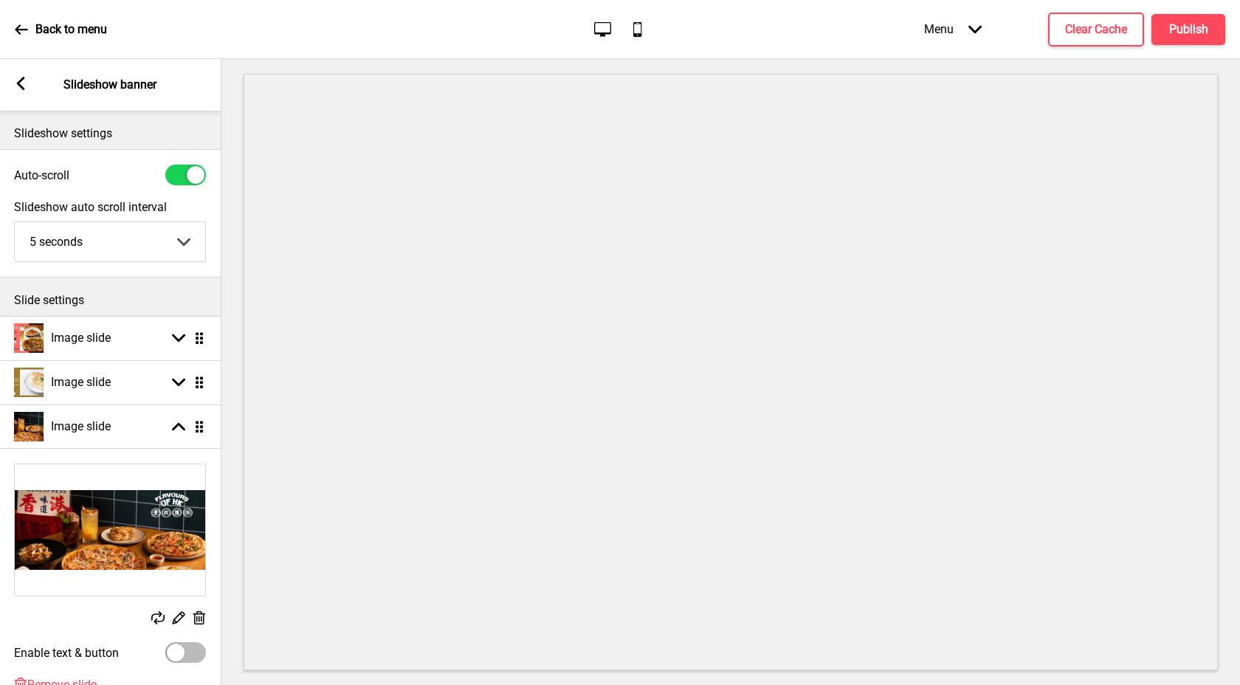
click at [202, 614] on icon at bounding box center [199, 617] width 13 height 13
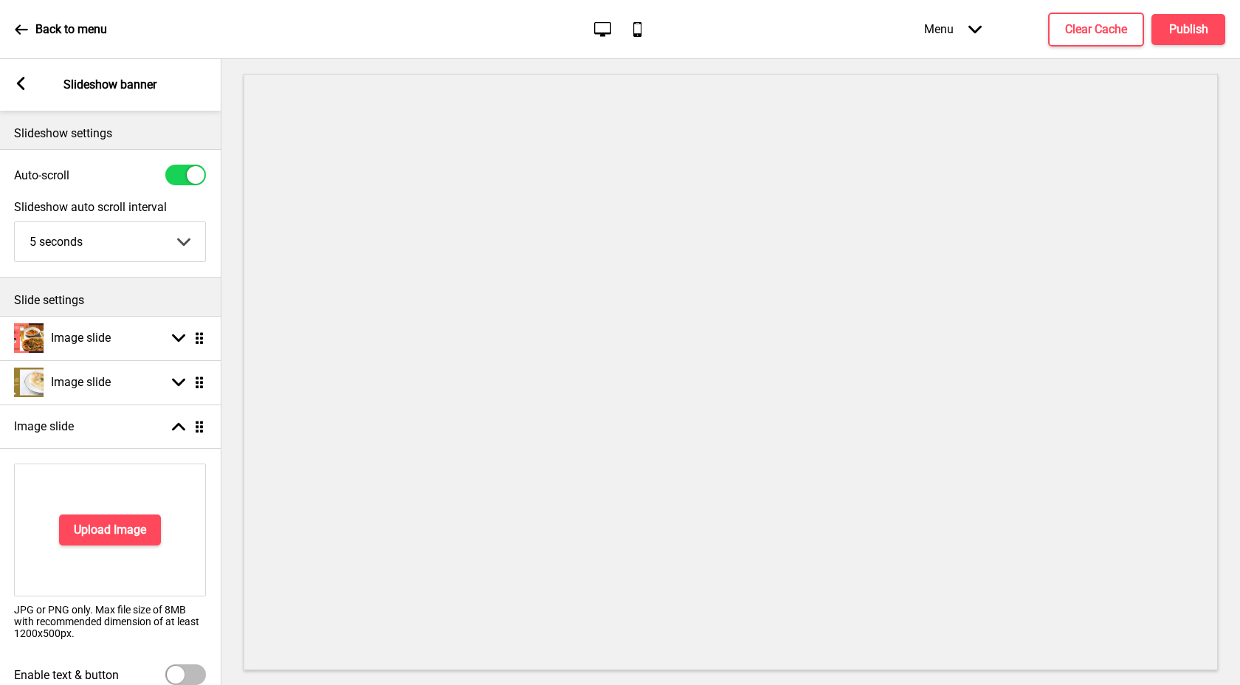
click at [140, 547] on div "Upload Image" at bounding box center [110, 530] width 192 height 133
click at [143, 541] on button "Upload Image" at bounding box center [110, 530] width 102 height 31
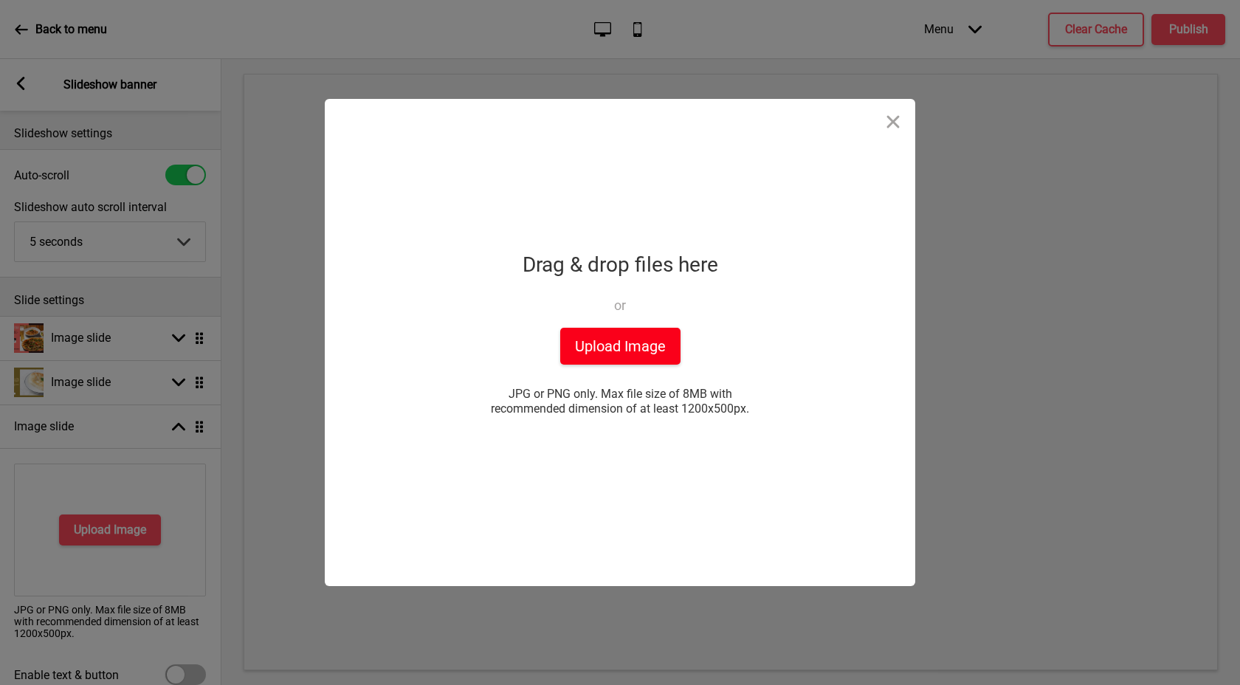
click at [653, 343] on button "Upload Image" at bounding box center [620, 346] width 120 height 37
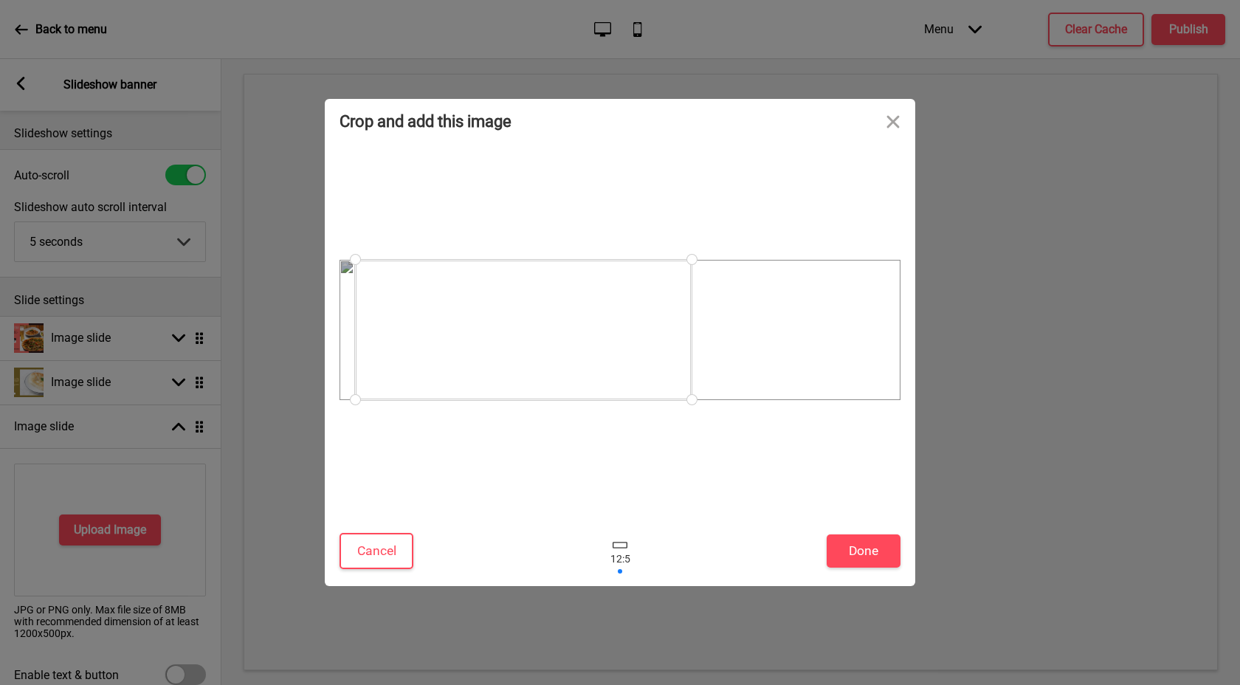
drag, startPoint x: 667, startPoint y: 374, endPoint x: 578, endPoint y: 374, distance: 88.6
click at [578, 374] on div at bounding box center [523, 330] width 337 height 140
click at [862, 552] on button "Done" at bounding box center [864, 551] width 74 height 33
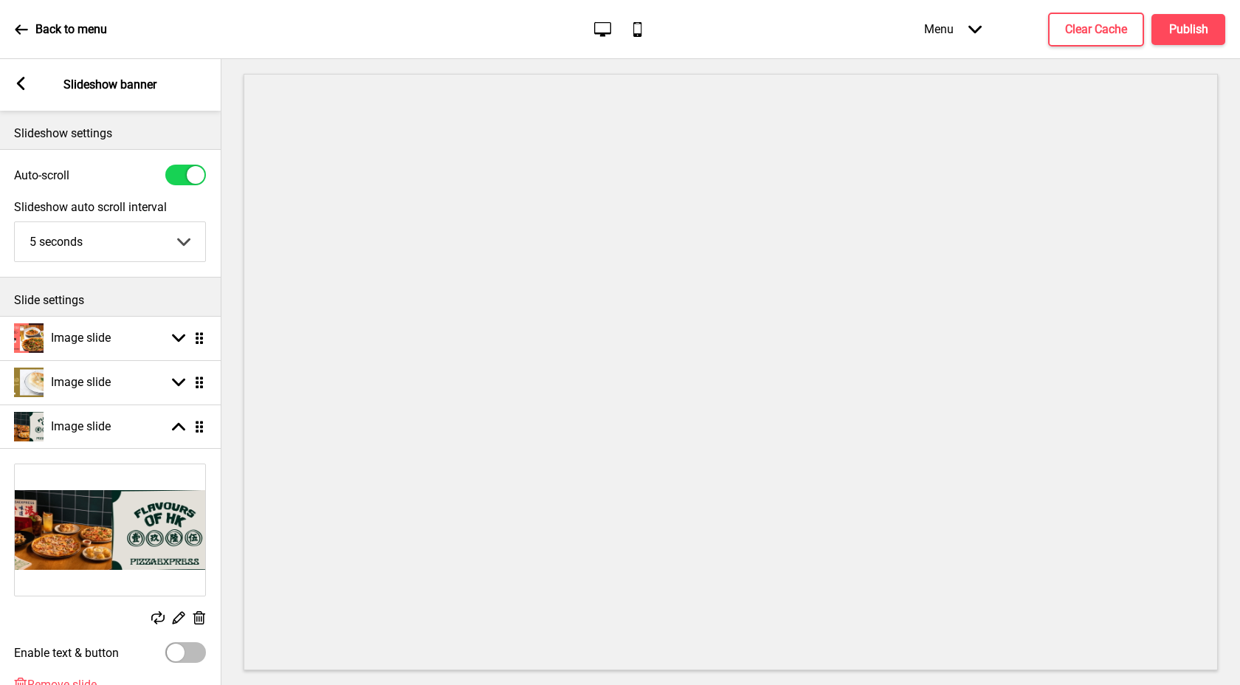
click at [152, 496] on img at bounding box center [110, 529] width 190 height 131
click at [196, 619] on rect at bounding box center [199, 619] width 16 height 16
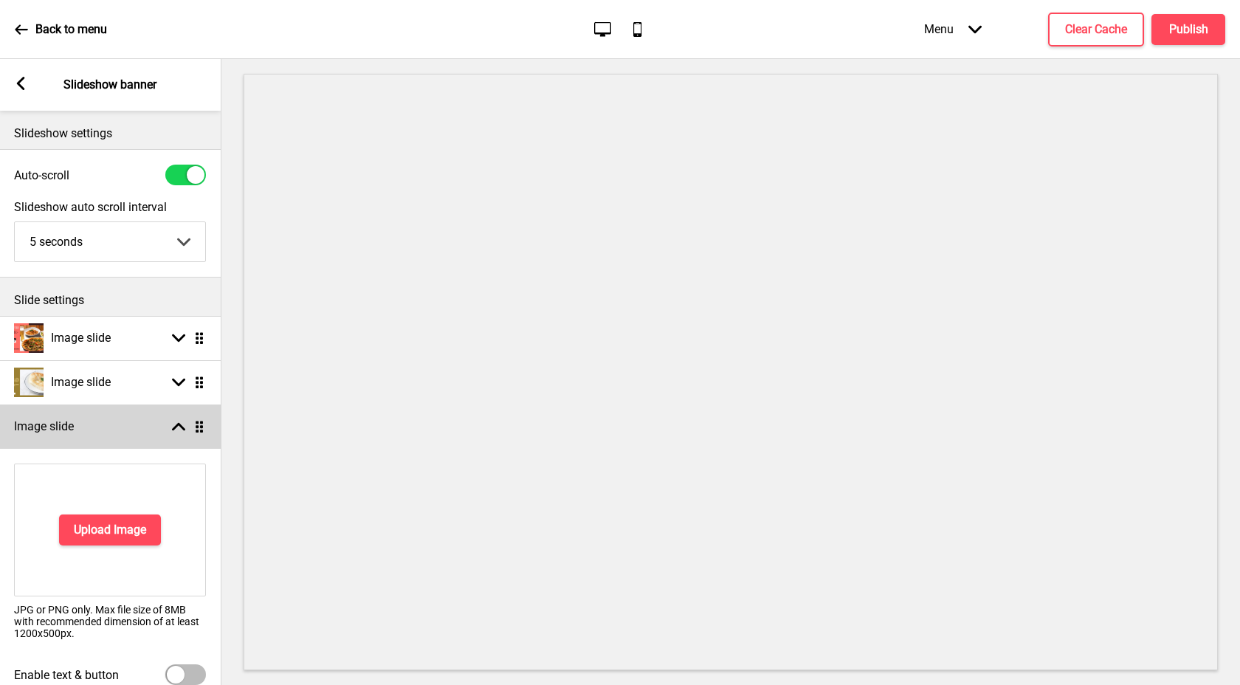
click at [198, 427] on ul "Image slide Arrow down Drag Image slide Arrow down Drag Image slide Arrow up Dr…" at bounding box center [109, 544] width 221 height 457
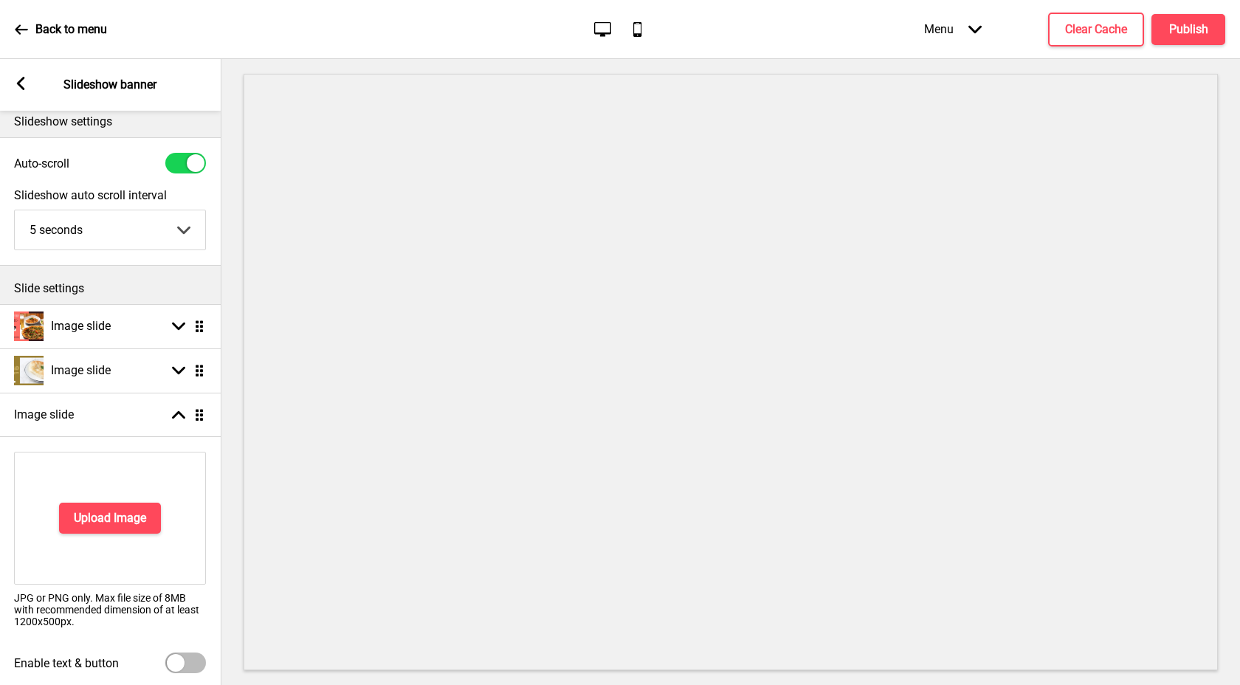
scroll to position [27, 0]
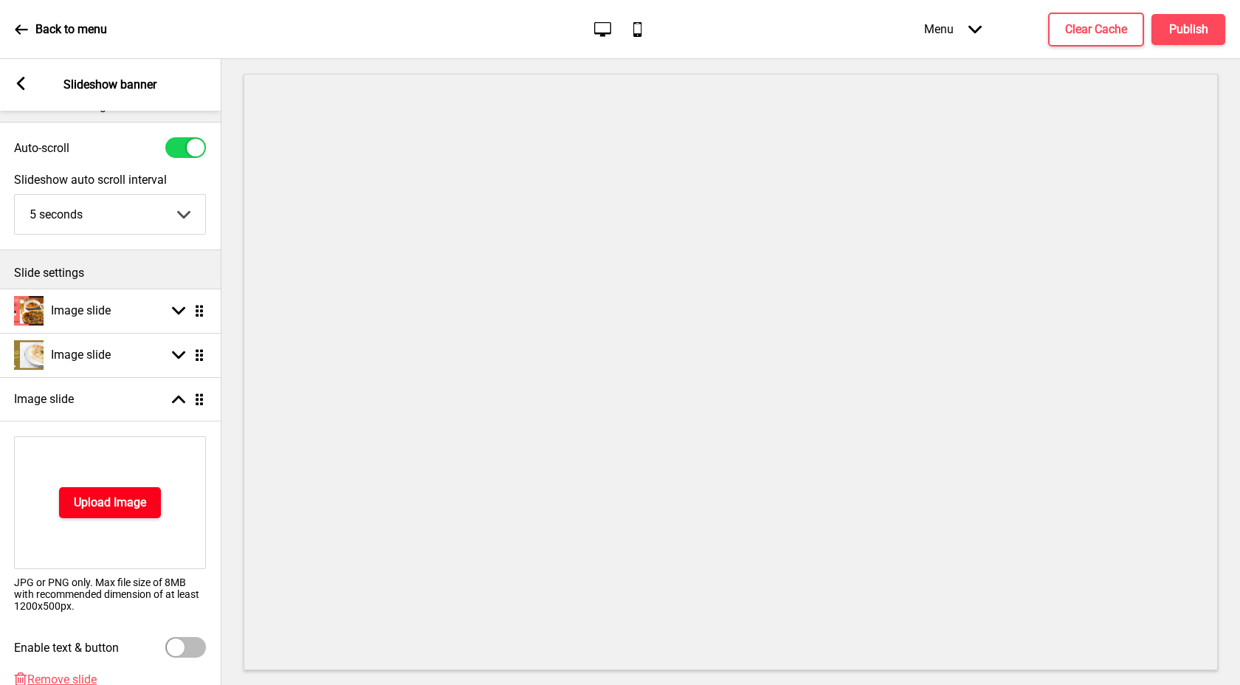
click at [130, 498] on h4 "Upload Image" at bounding box center [110, 503] width 72 height 16
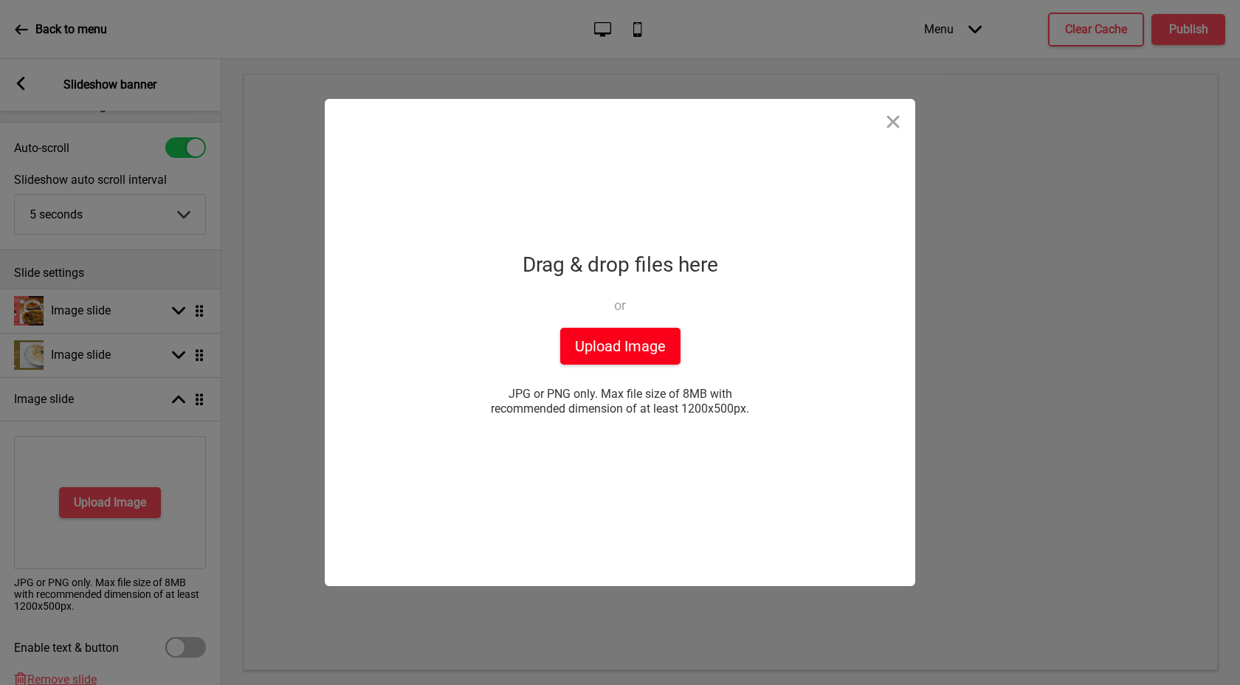
click at [658, 356] on button "Upload Image" at bounding box center [620, 346] width 120 height 37
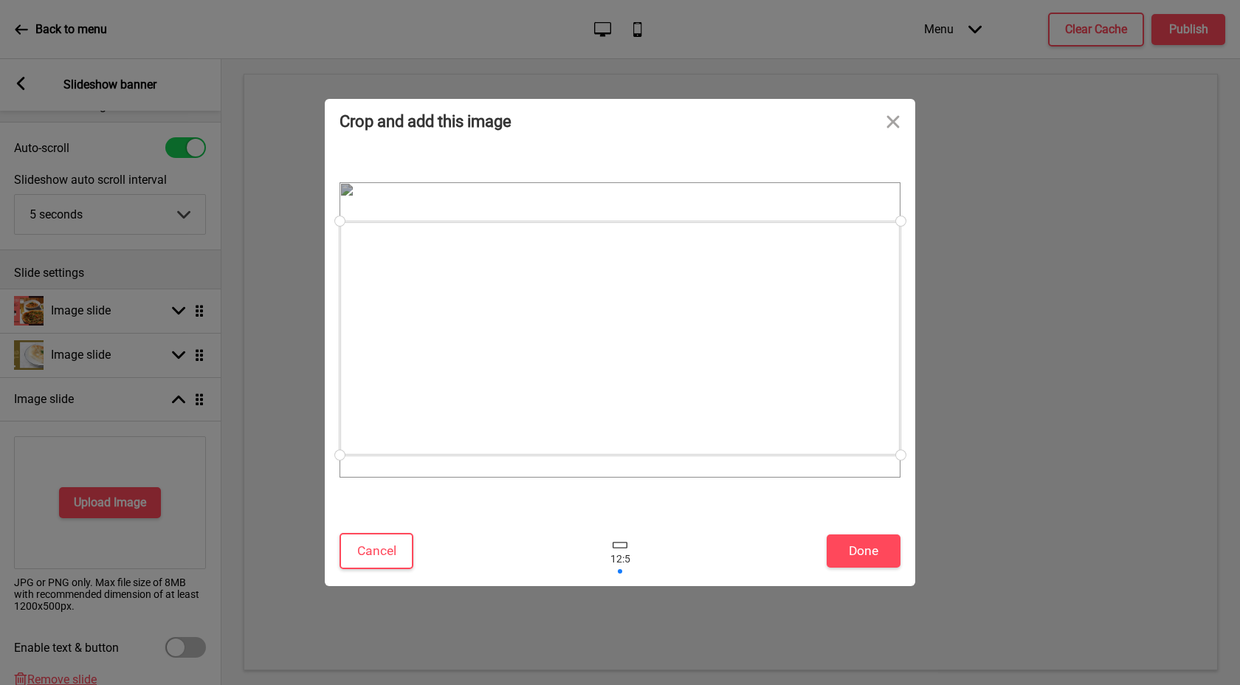
drag, startPoint x: 814, startPoint y: 411, endPoint x: 814, endPoint y: 419, distance: 8.2
click at [814, 419] on div at bounding box center [620, 338] width 561 height 234
drag, startPoint x: 901, startPoint y: 458, endPoint x: 897, endPoint y: 431, distance: 27.6
click at [897, 431] on div at bounding box center [620, 329] width 561 height 295
drag, startPoint x: 897, startPoint y: 453, endPoint x: 874, endPoint y: 432, distance: 30.8
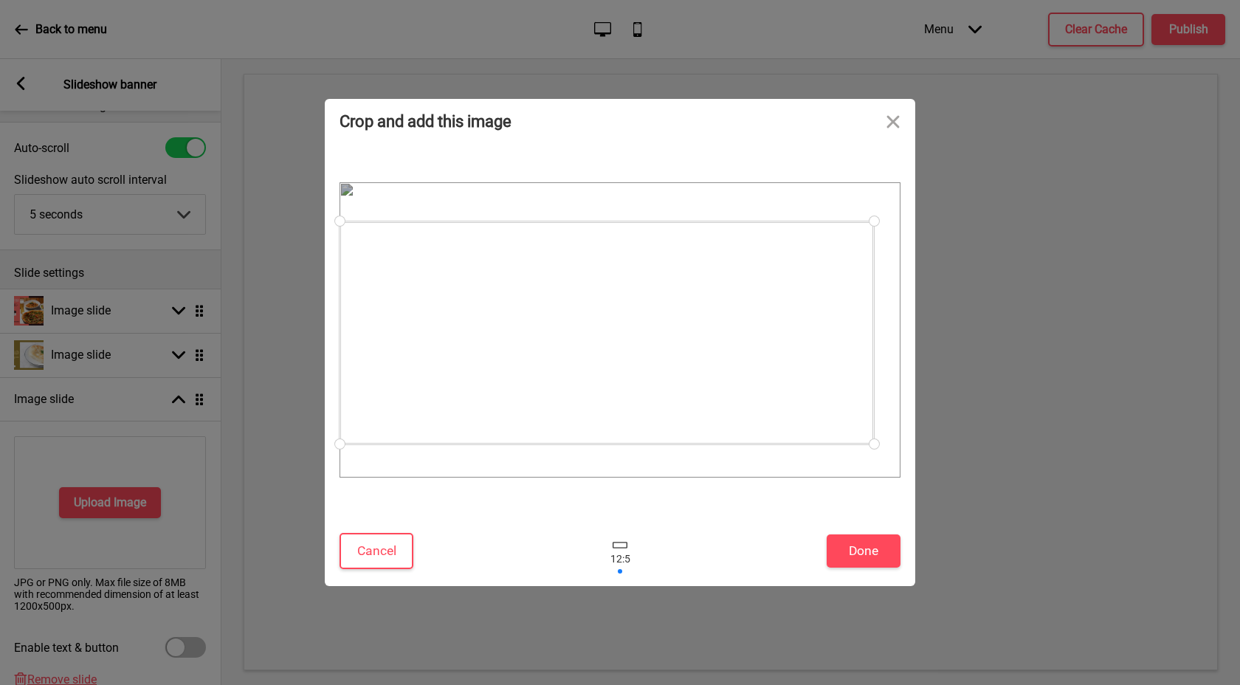
click at [874, 432] on div at bounding box center [875, 444] width 26 height 26
drag, startPoint x: 831, startPoint y: 439, endPoint x: 844, endPoint y: 428, distance: 16.8
click at [844, 428] on div at bounding box center [620, 322] width 535 height 223
click at [894, 435] on div at bounding box center [895, 436] width 26 height 26
drag, startPoint x: 854, startPoint y: 429, endPoint x: 855, endPoint y: 438, distance: 8.9
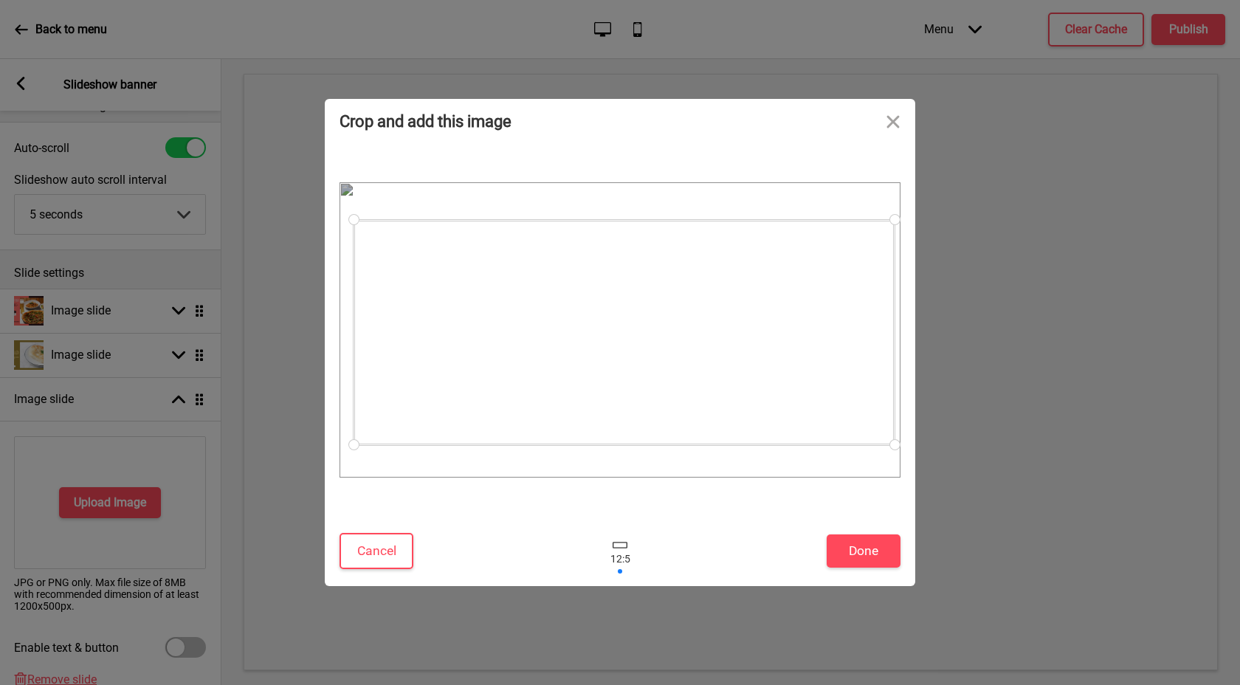
click at [855, 438] on div at bounding box center [624, 332] width 541 height 225
click at [878, 543] on button "Done" at bounding box center [864, 551] width 74 height 33
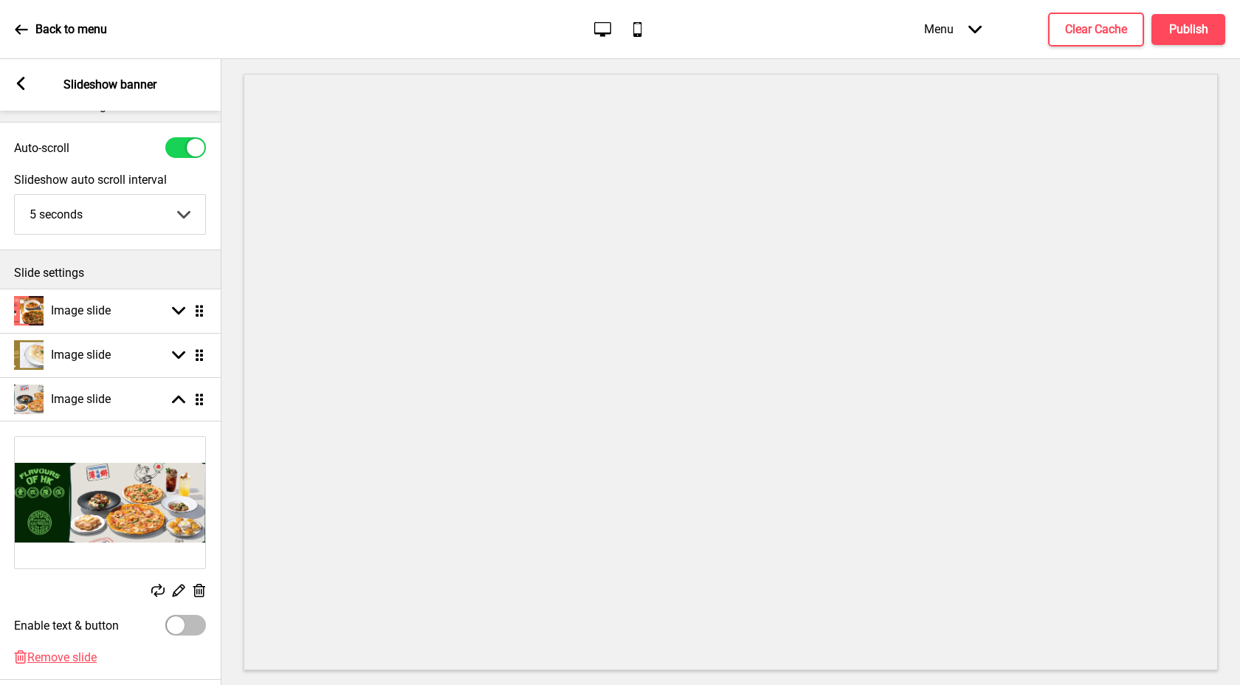
click at [202, 590] on icon at bounding box center [199, 590] width 13 height 13
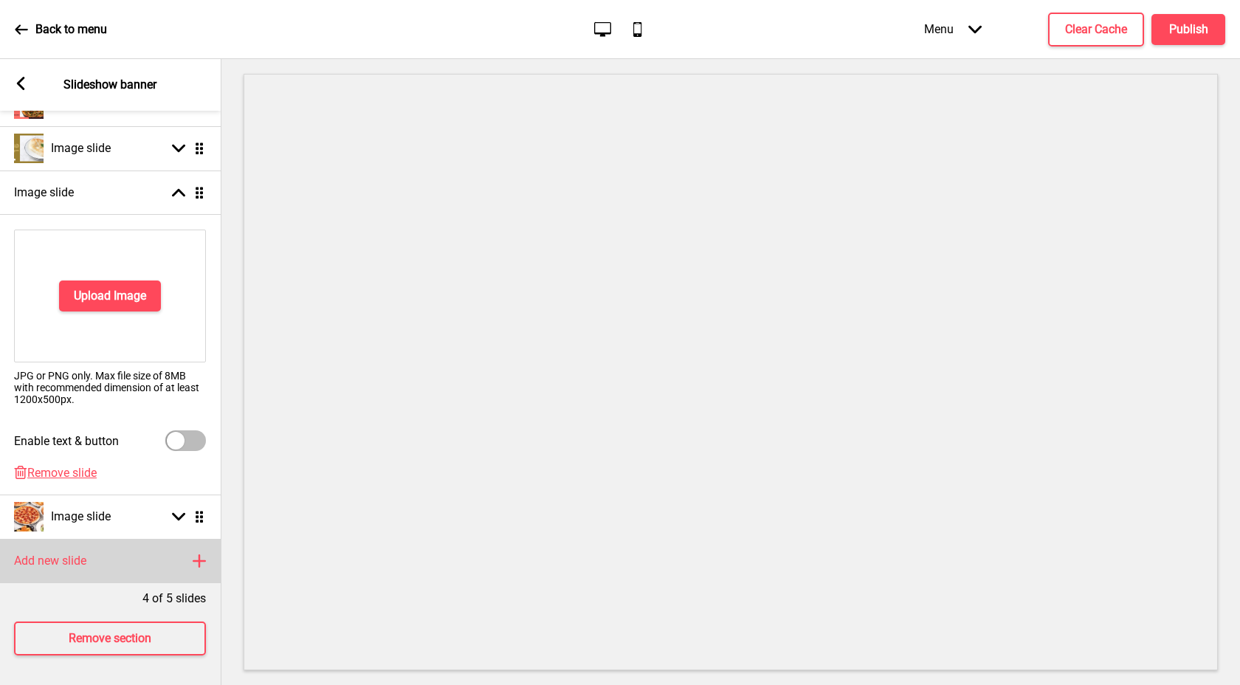
scroll to position [245, 0]
click at [87, 453] on div "Upload Image JPG or PNG only. Max file size of 8MB with recommended dimension o…" at bounding box center [109, 340] width 221 height 251
click at [88, 466] on span "Remove slide" at bounding box center [61, 473] width 69 height 14
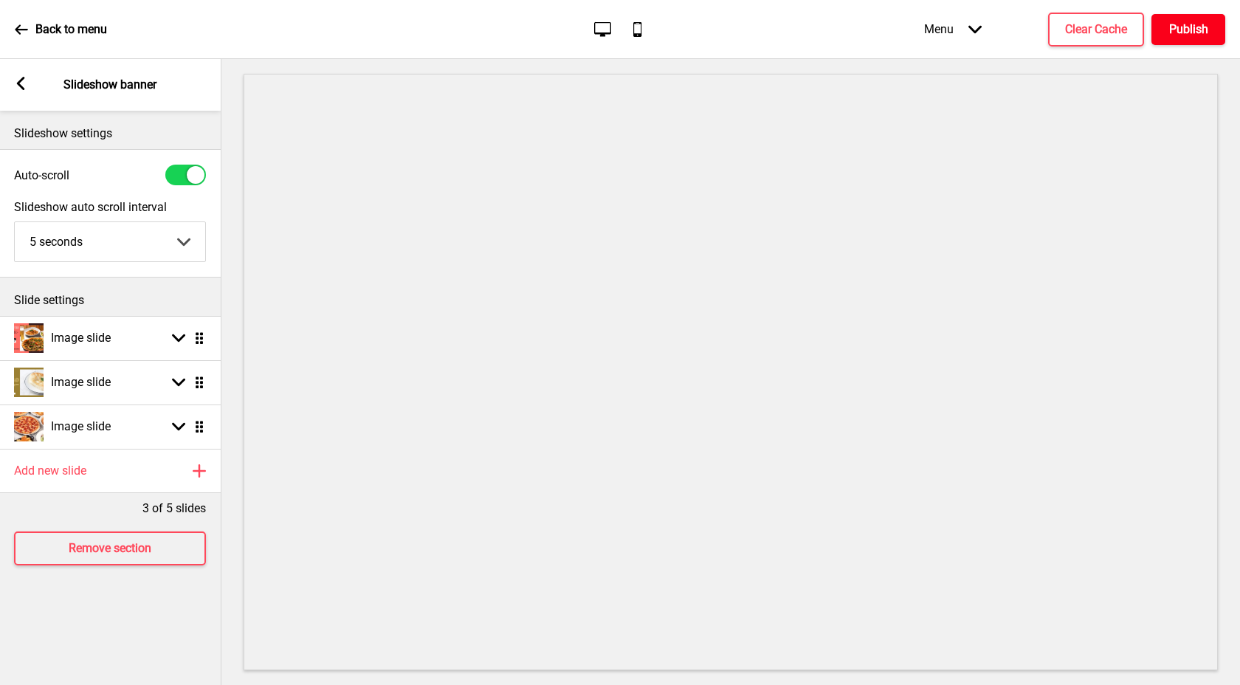
click at [1177, 31] on h4 "Publish" at bounding box center [1188, 29] width 39 height 16
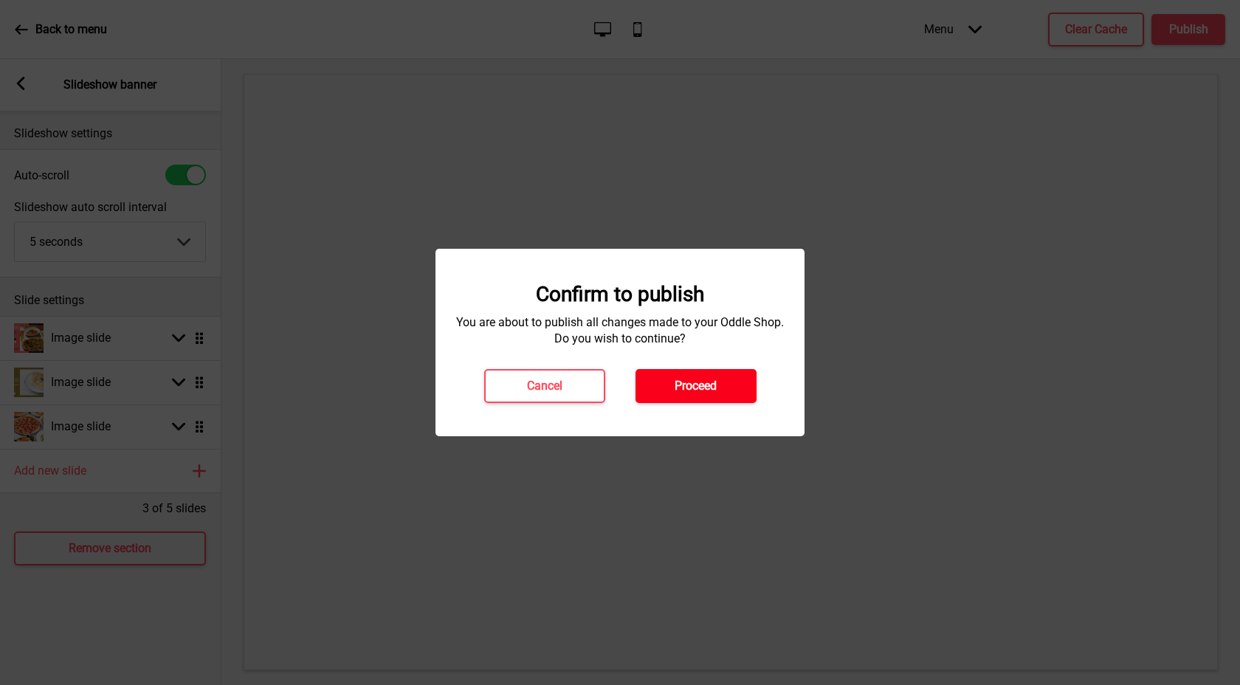
click at [732, 388] on button "Proceed" at bounding box center [696, 386] width 121 height 34
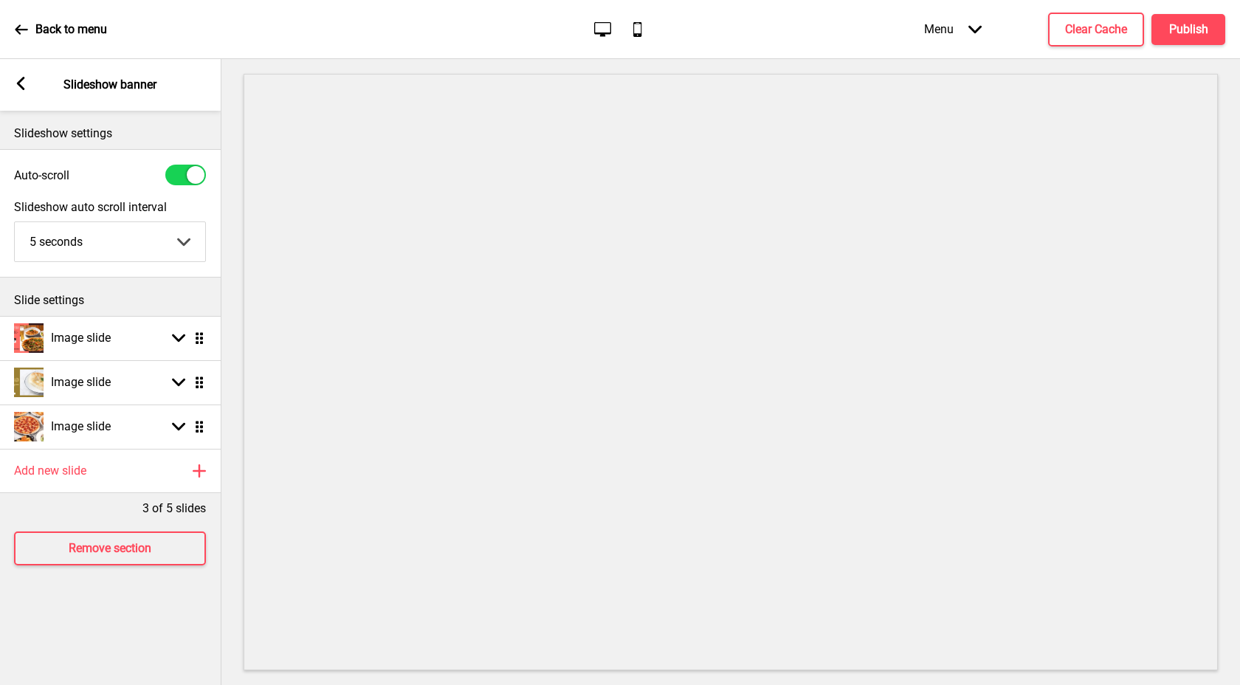
click at [90, 34] on p "Back to menu" at bounding box center [71, 29] width 72 height 16
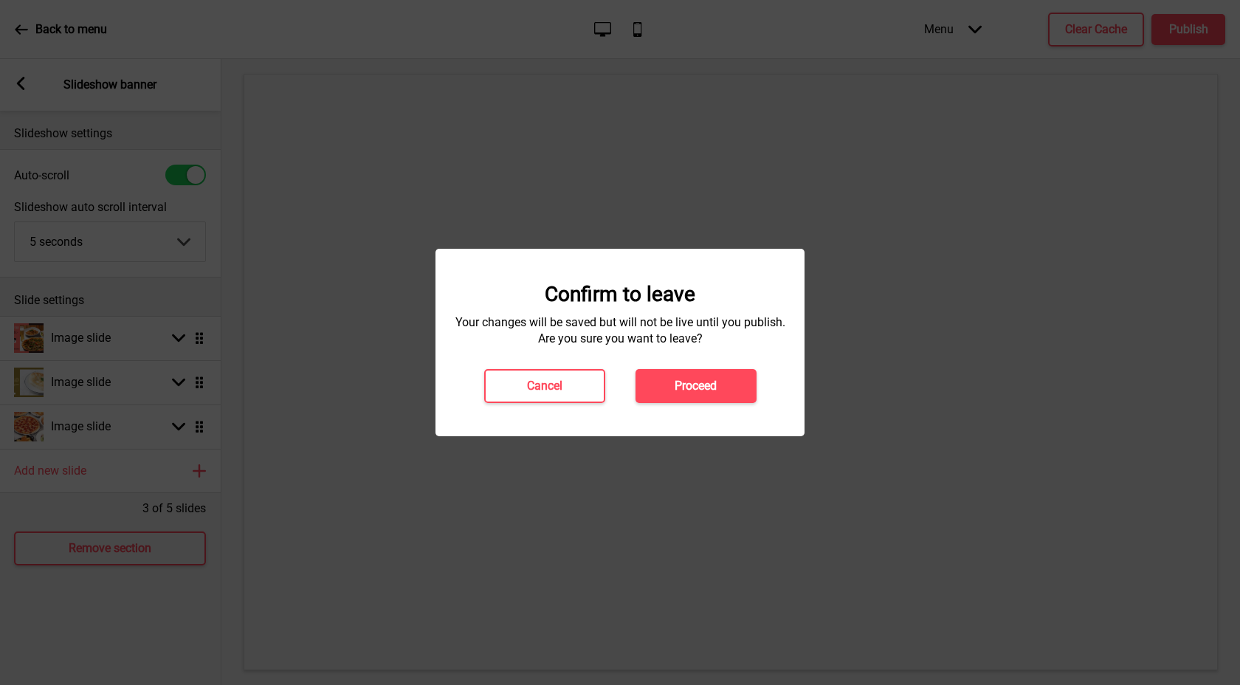
drag, startPoint x: 698, startPoint y: 382, endPoint x: 563, endPoint y: 374, distance: 134.6
click at [697, 382] on h4 "Proceed" at bounding box center [696, 386] width 42 height 16
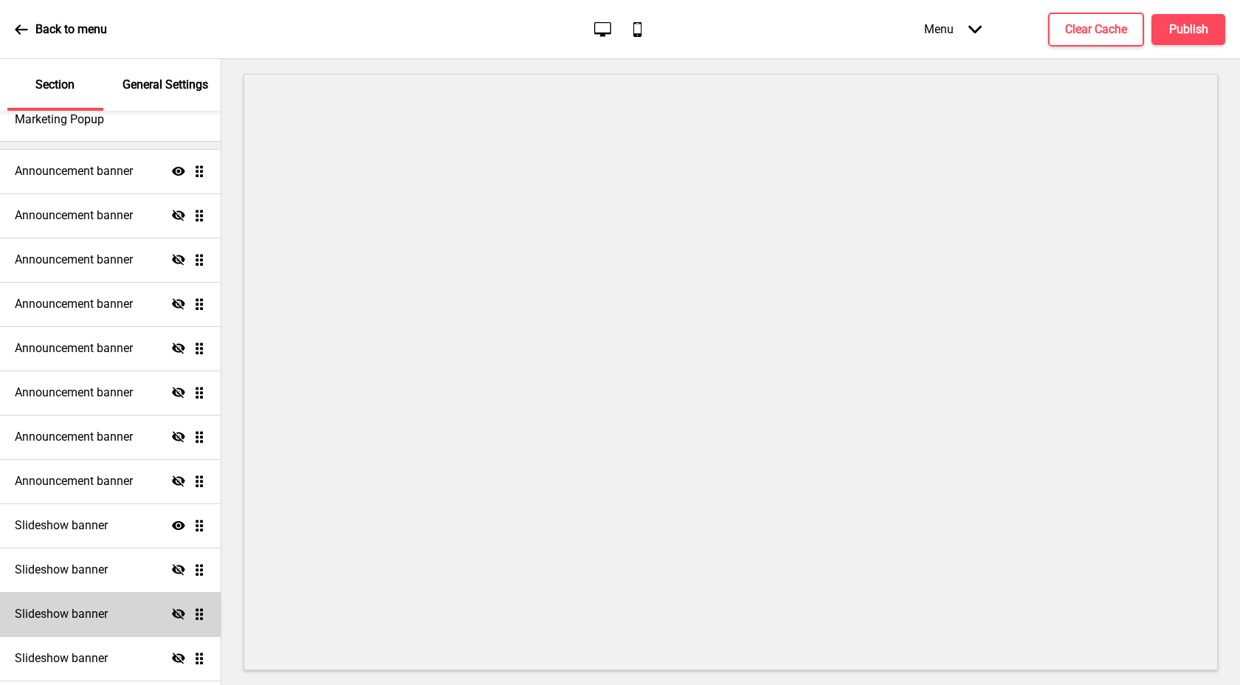
scroll to position [96, 0]
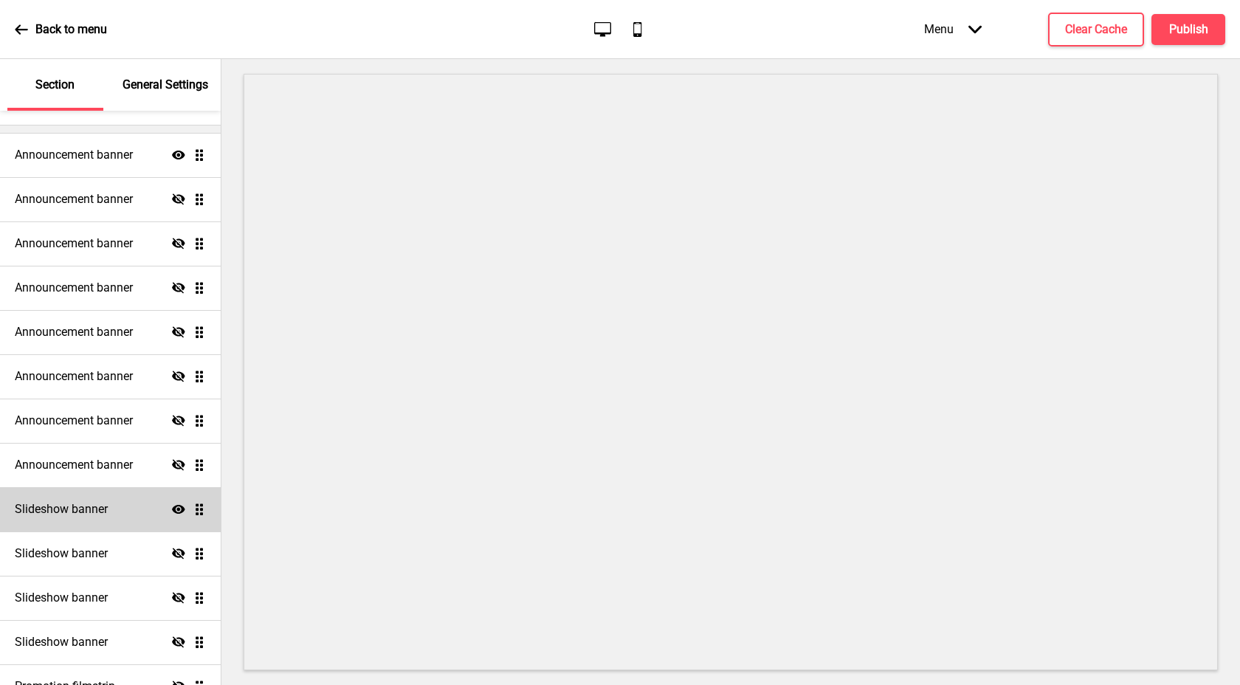
click at [140, 507] on div "Slideshow banner Show Drag" at bounding box center [110, 509] width 221 height 44
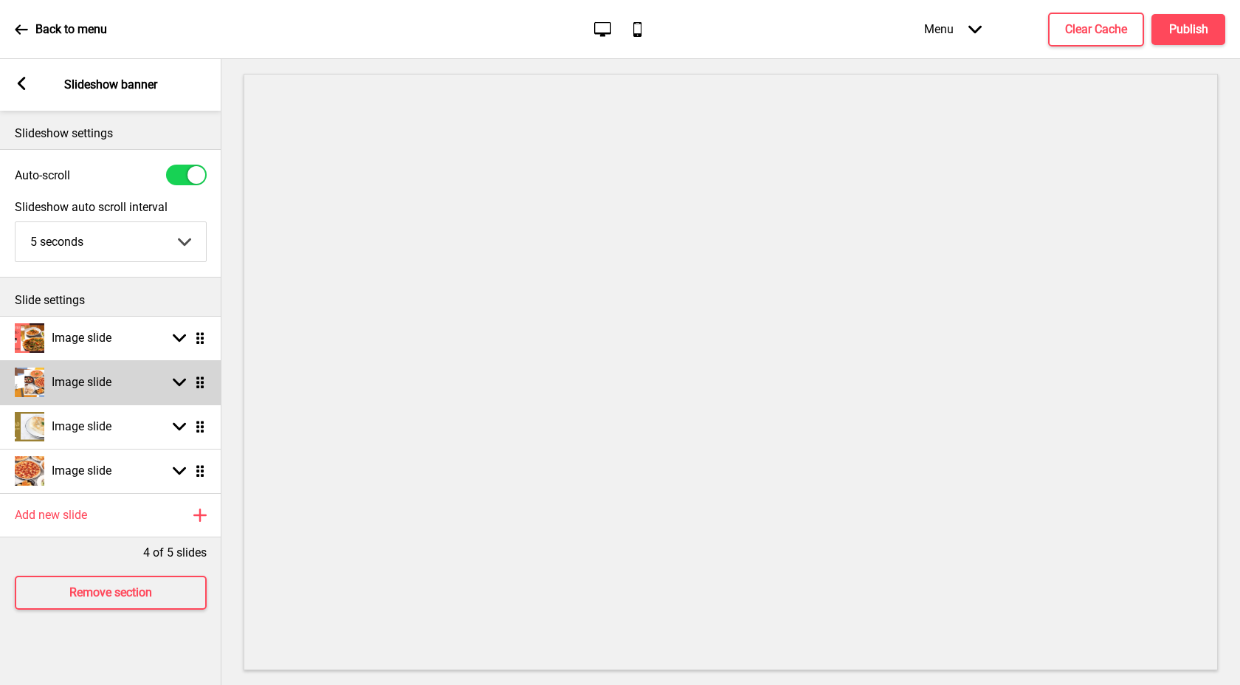
click at [184, 379] on icon at bounding box center [179, 383] width 13 height 8
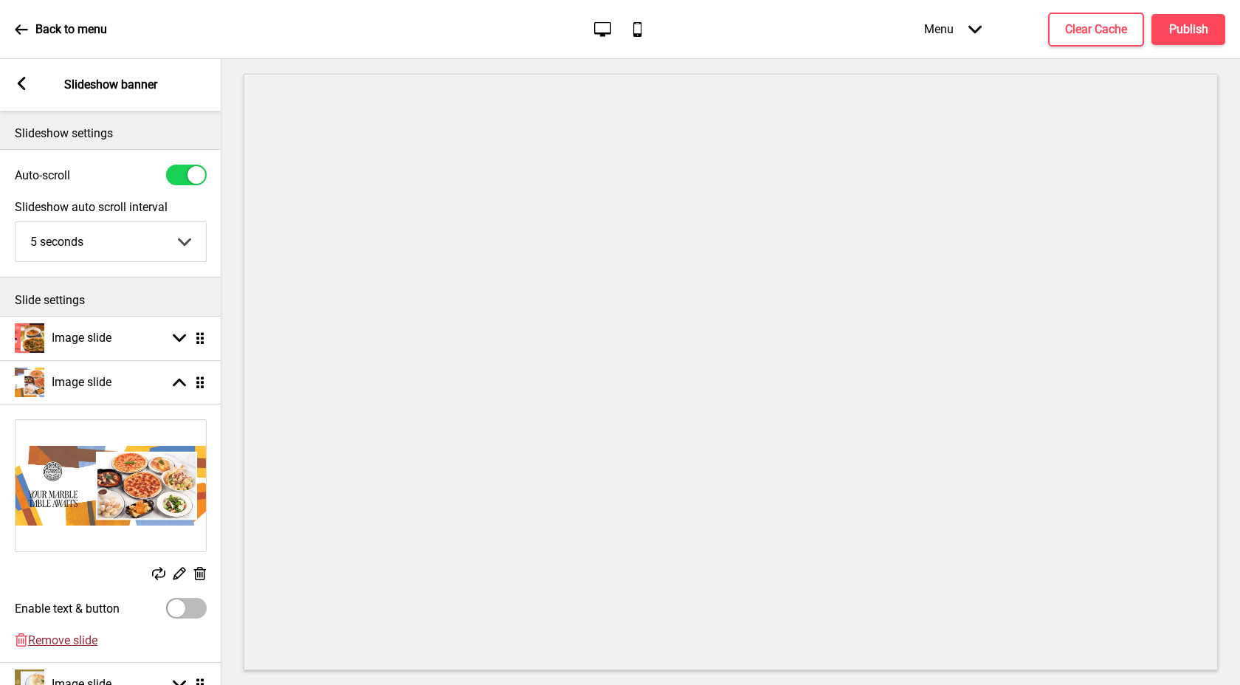
click at [62, 639] on span "Remove slide" at bounding box center [62, 640] width 69 height 14
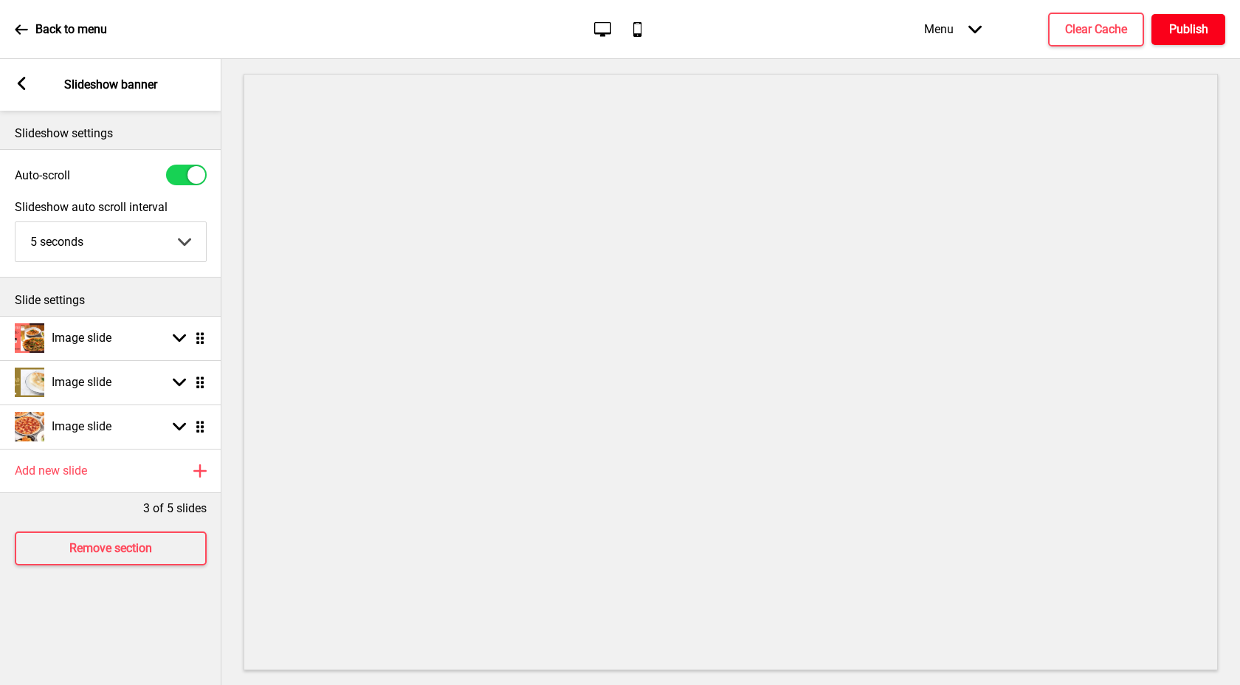
click at [1196, 18] on button "Publish" at bounding box center [1189, 29] width 74 height 31
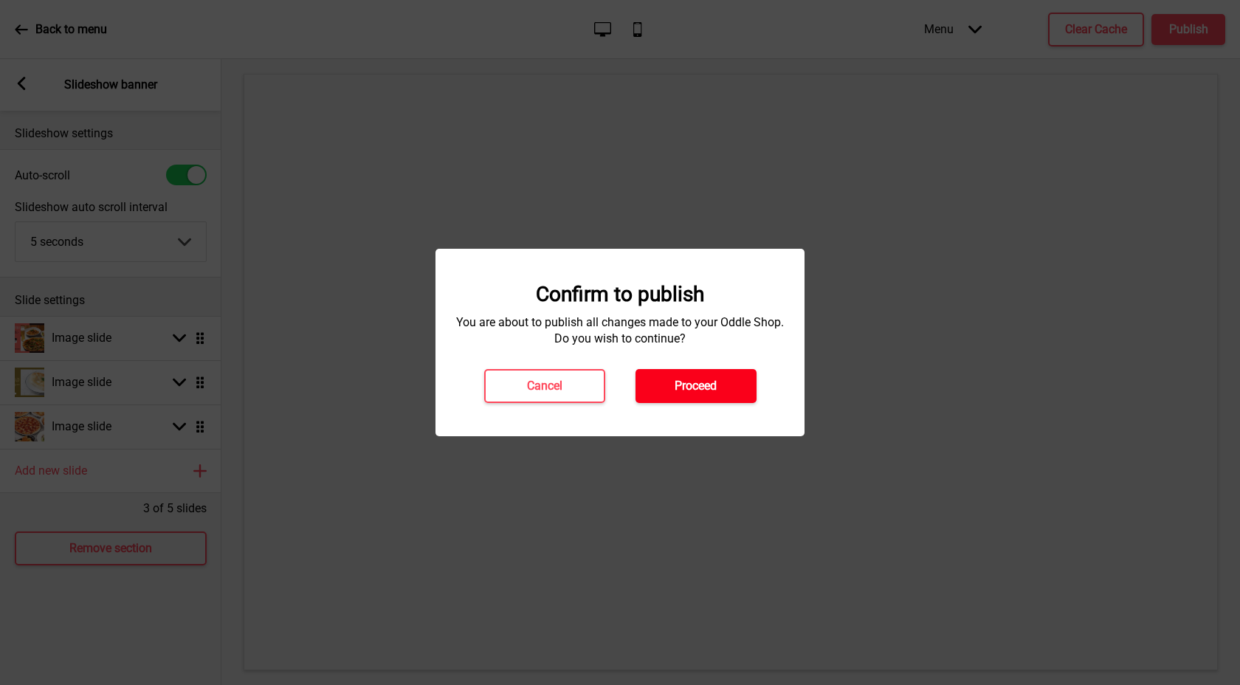
click at [736, 386] on button "Proceed" at bounding box center [696, 386] width 121 height 34
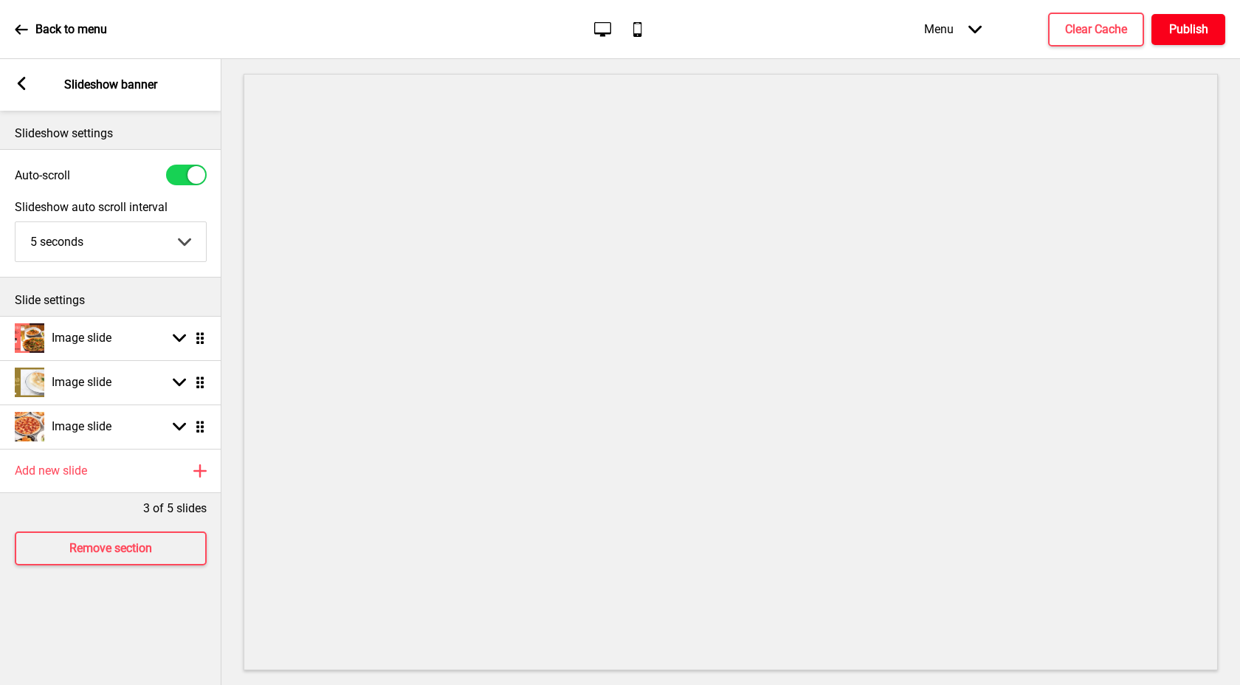
click at [1205, 21] on h4 "Publish" at bounding box center [1188, 29] width 39 height 16
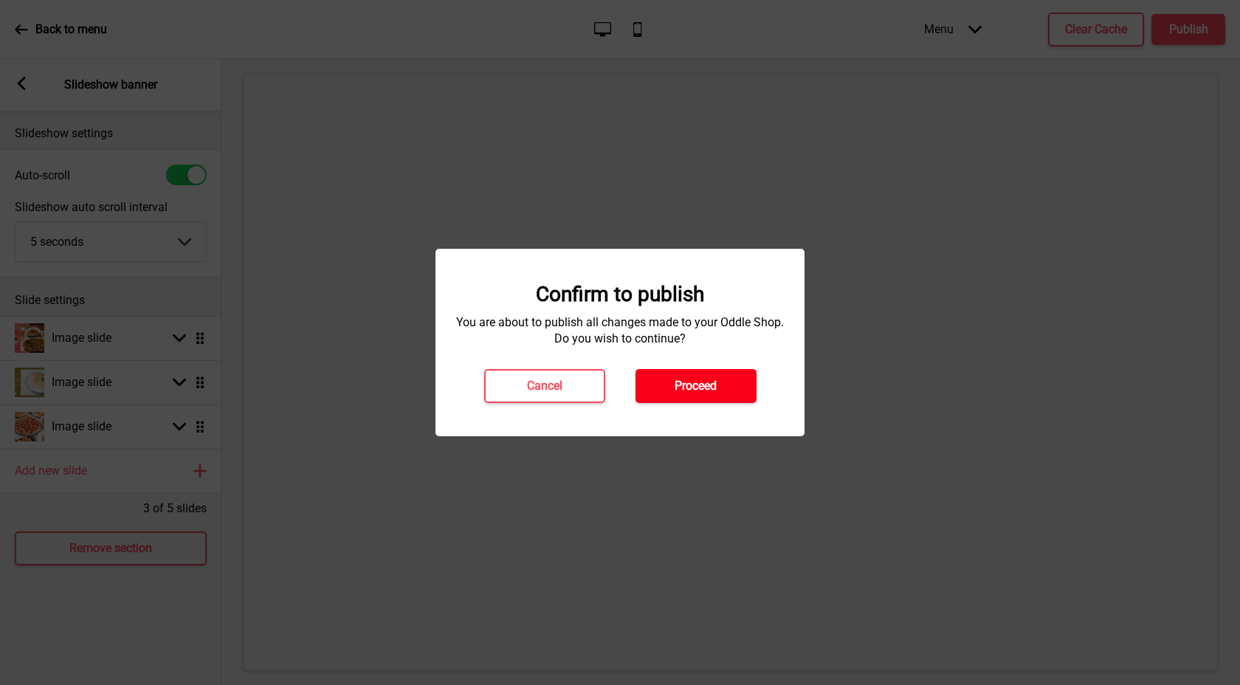
click at [721, 368] on div "Confirm to publish You are about to publish all changes made to your Oddle Shop…" at bounding box center [620, 342] width 340 height 121
click at [688, 384] on h4 "Proceed" at bounding box center [696, 386] width 42 height 16
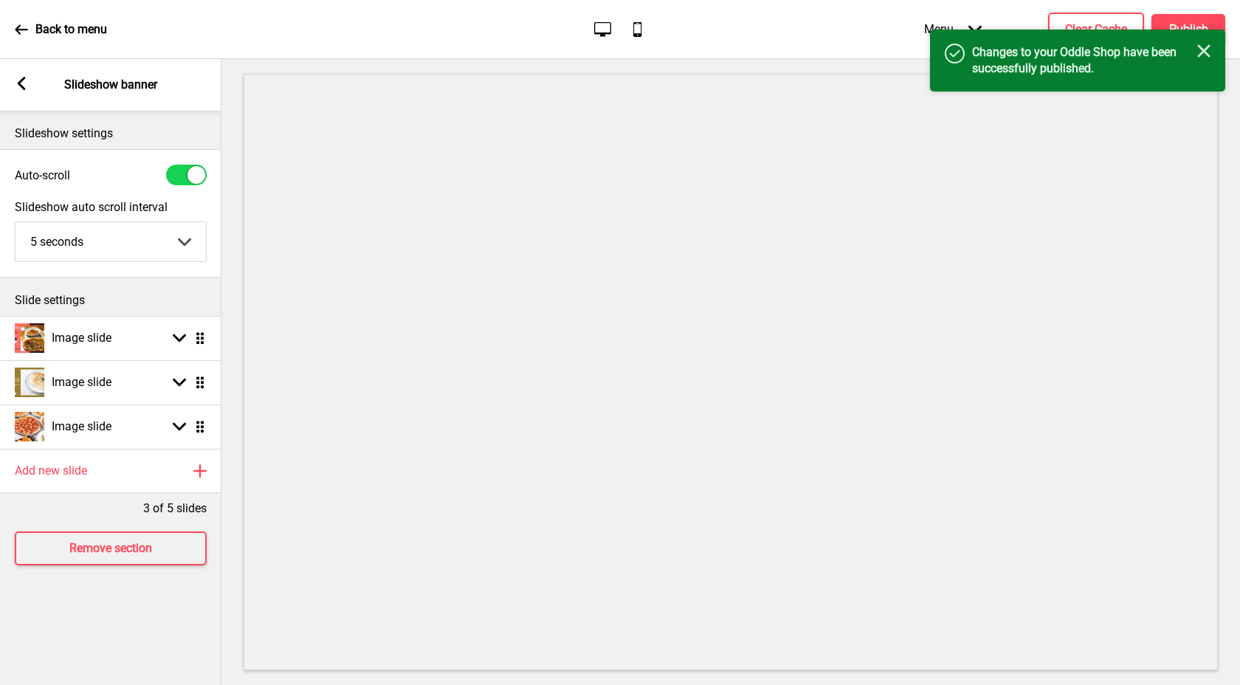
click at [1207, 58] on div "Close" at bounding box center [1204, 52] width 13 height 16
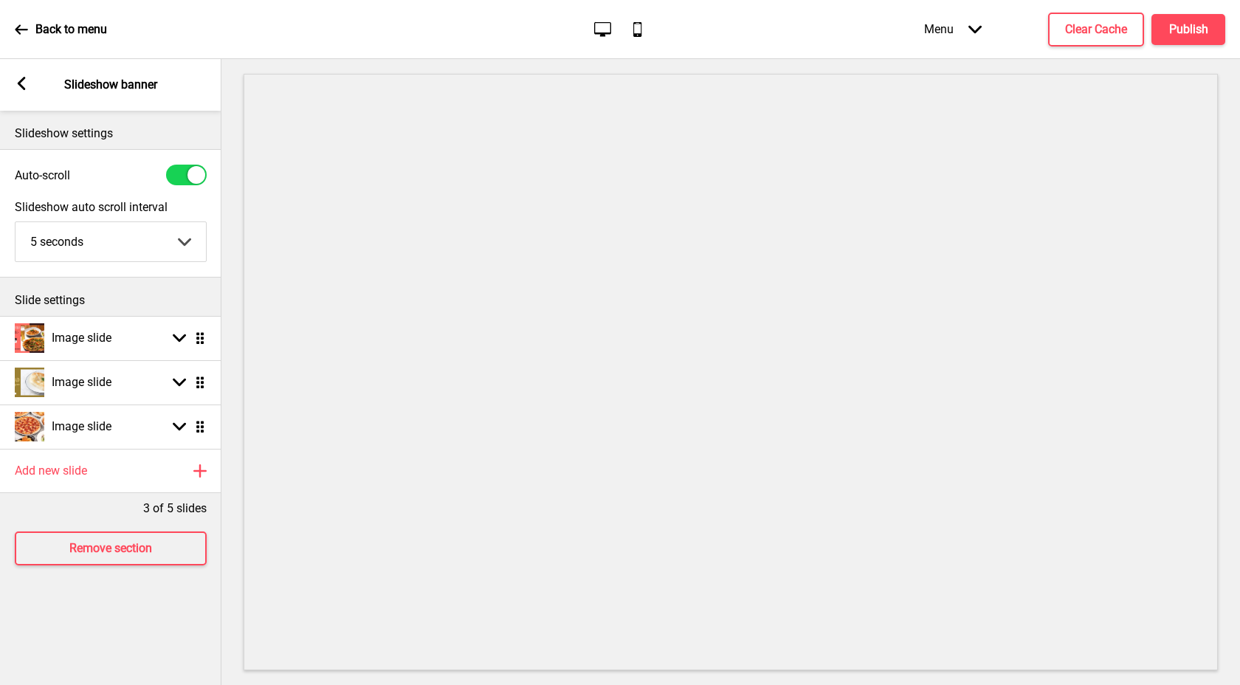
click at [91, 38] on div "Back to menu" at bounding box center [61, 30] width 92 height 40
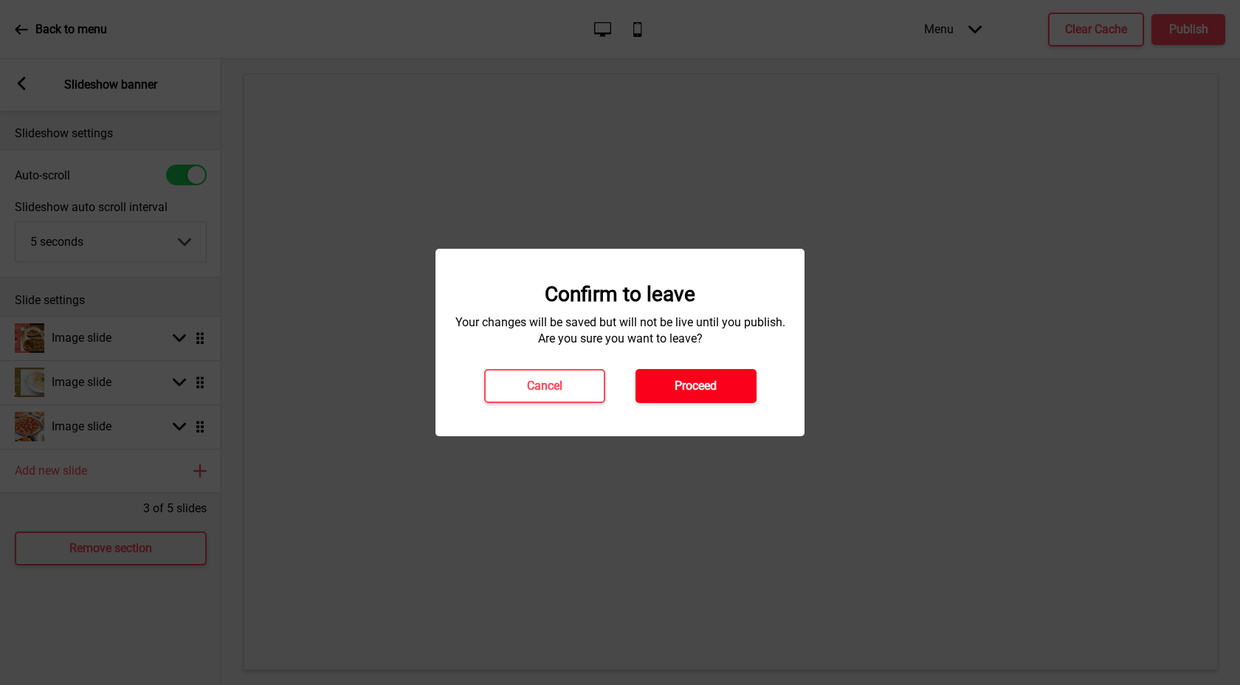
click at [704, 392] on h4 "Proceed" at bounding box center [696, 386] width 42 height 16
